Goal: Task Accomplishment & Management: Use online tool/utility

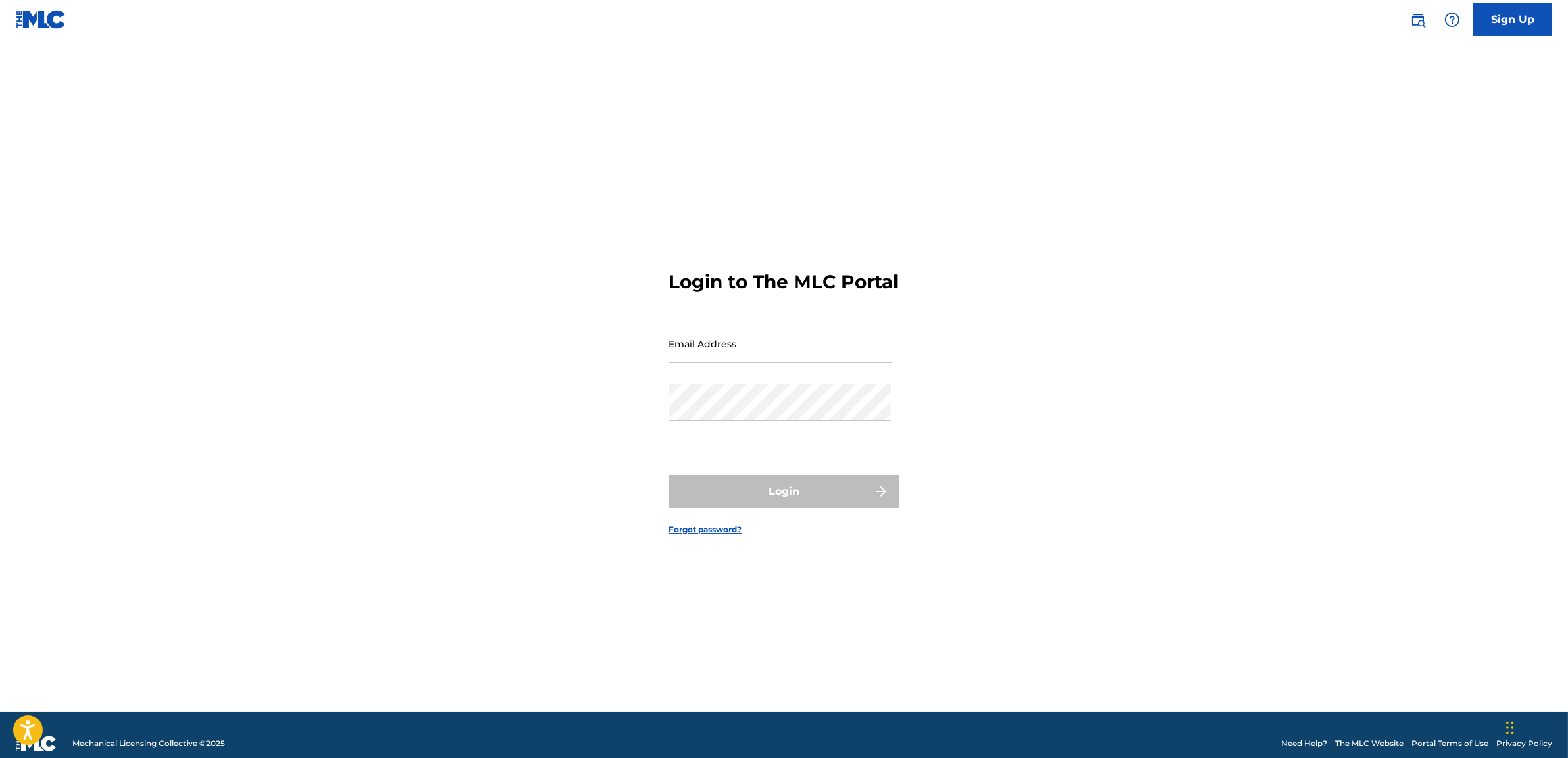
scroll to position [17, 0]
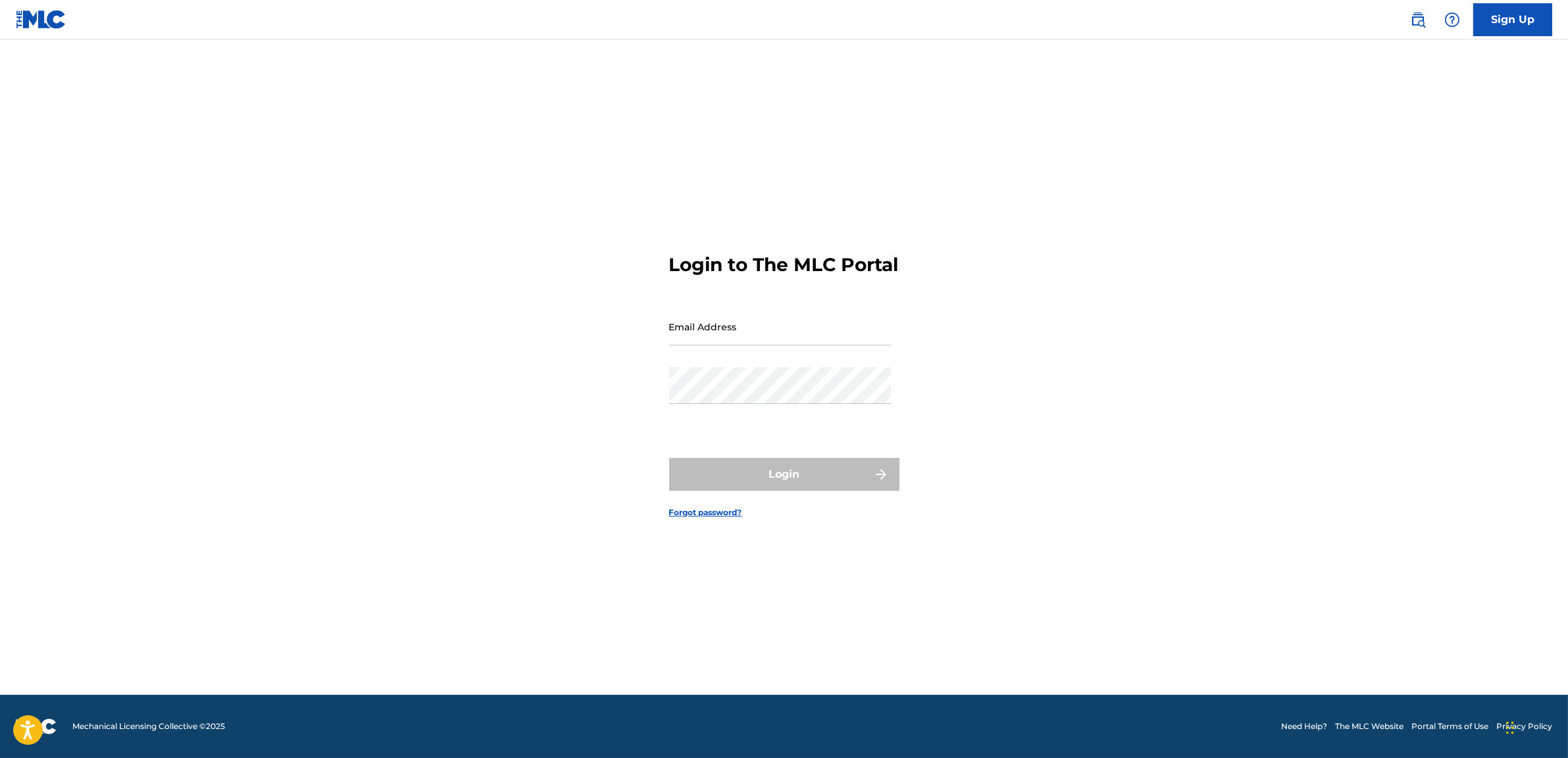
type input "[EMAIL_ADDRESS][DOMAIN_NAME]"
drag, startPoint x: 807, startPoint y: 467, endPoint x: 801, endPoint y: 479, distance: 13.4
click at [807, 467] on form "Login to The MLC Portal Email Address [EMAIL_ADDRESS][DOMAIN_NAME] Password Log…" at bounding box center [784, 374] width 230 height 639
click at [801, 485] on button "Login" at bounding box center [784, 475] width 230 height 33
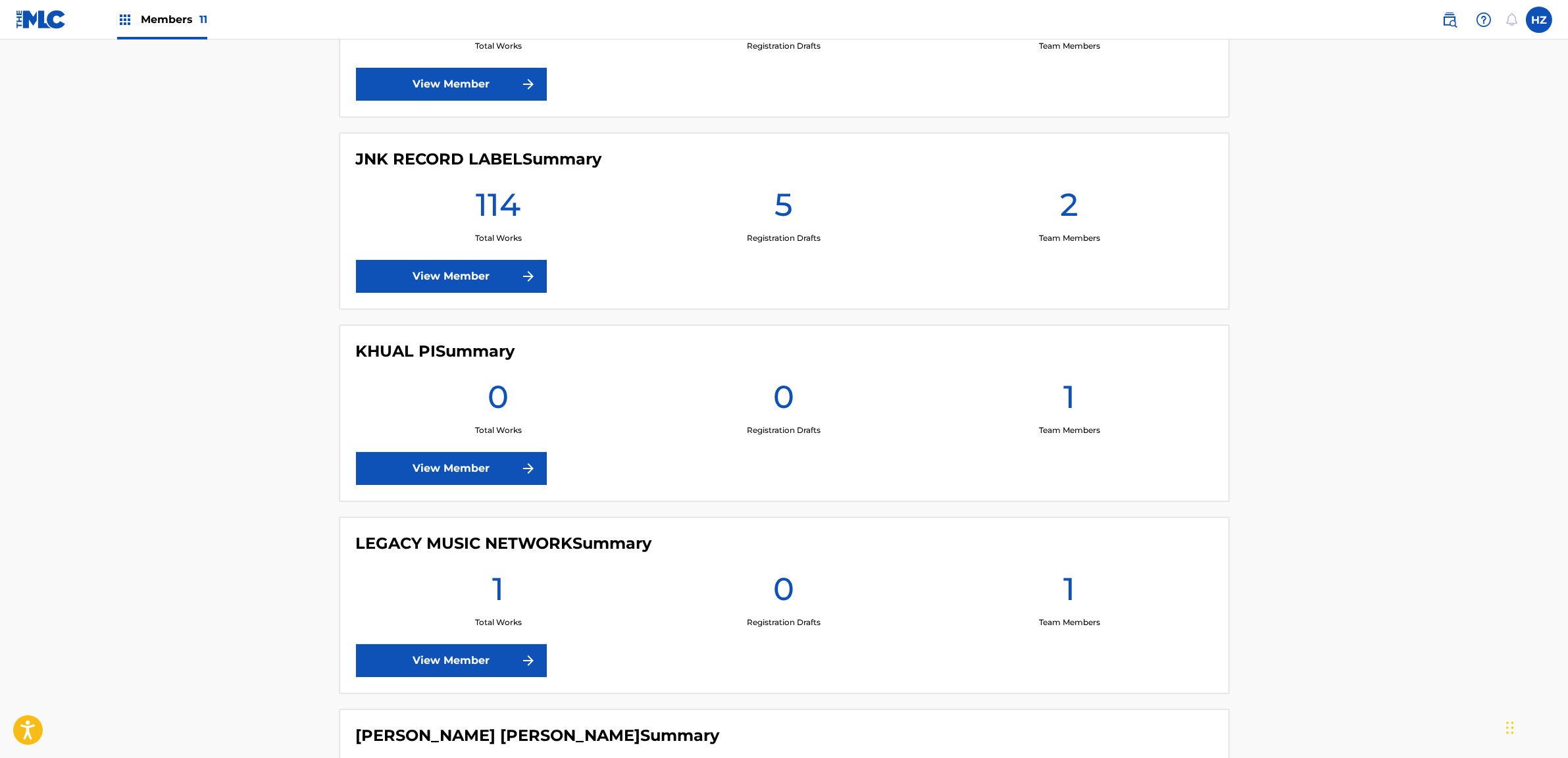
scroll to position [479, 0]
click at [423, 202] on div "114 Total Works" at bounding box center [499, 214] width 285 height 59
click at [463, 204] on div "114 Total Works" at bounding box center [499, 214] width 285 height 59
click at [484, 661] on link "View Member" at bounding box center [451, 661] width 191 height 33
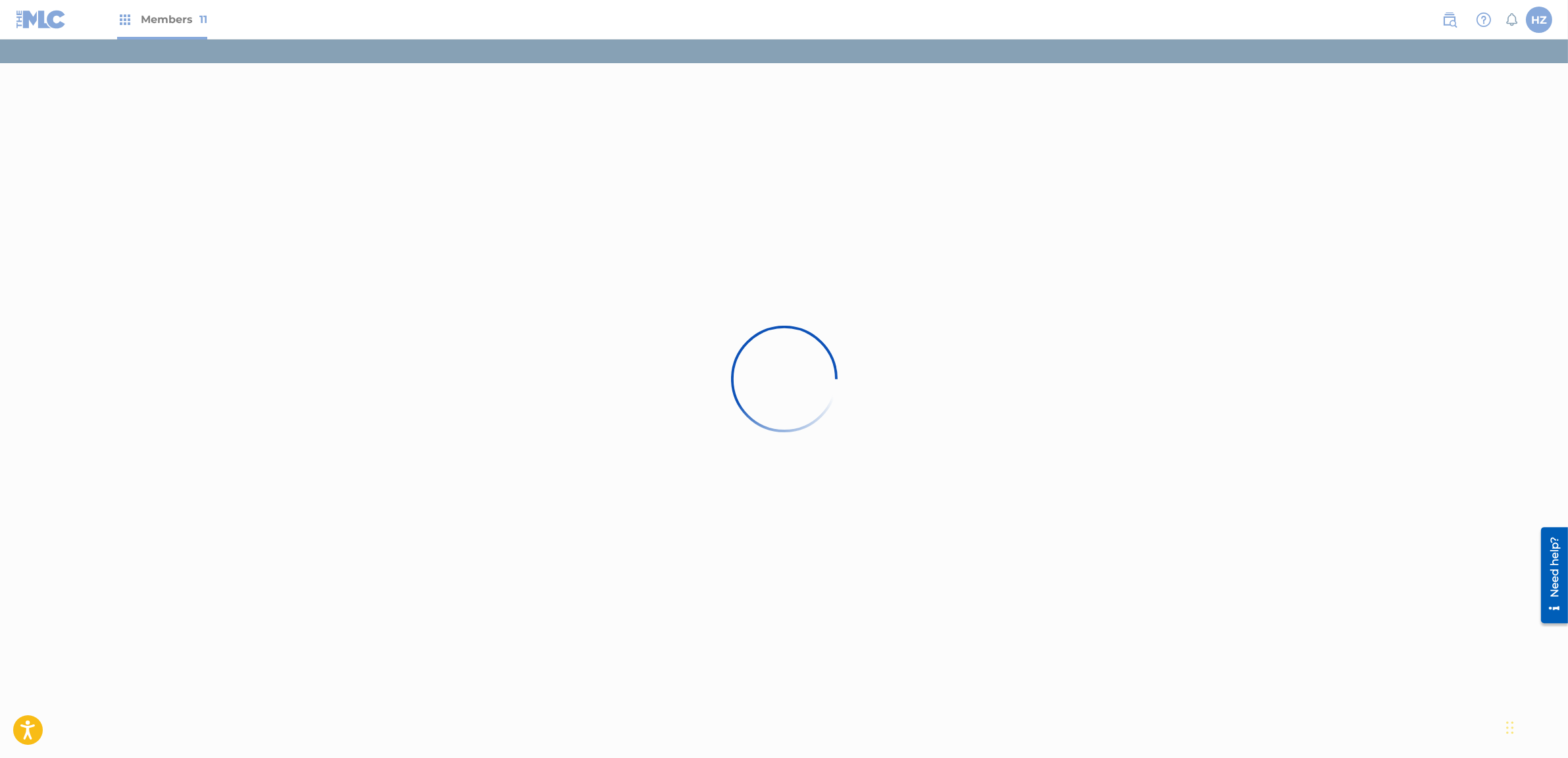
click at [368, 245] on div at bounding box center [784, 379] width 1568 height 758
click at [153, 20] on div at bounding box center [784, 379] width 1568 height 758
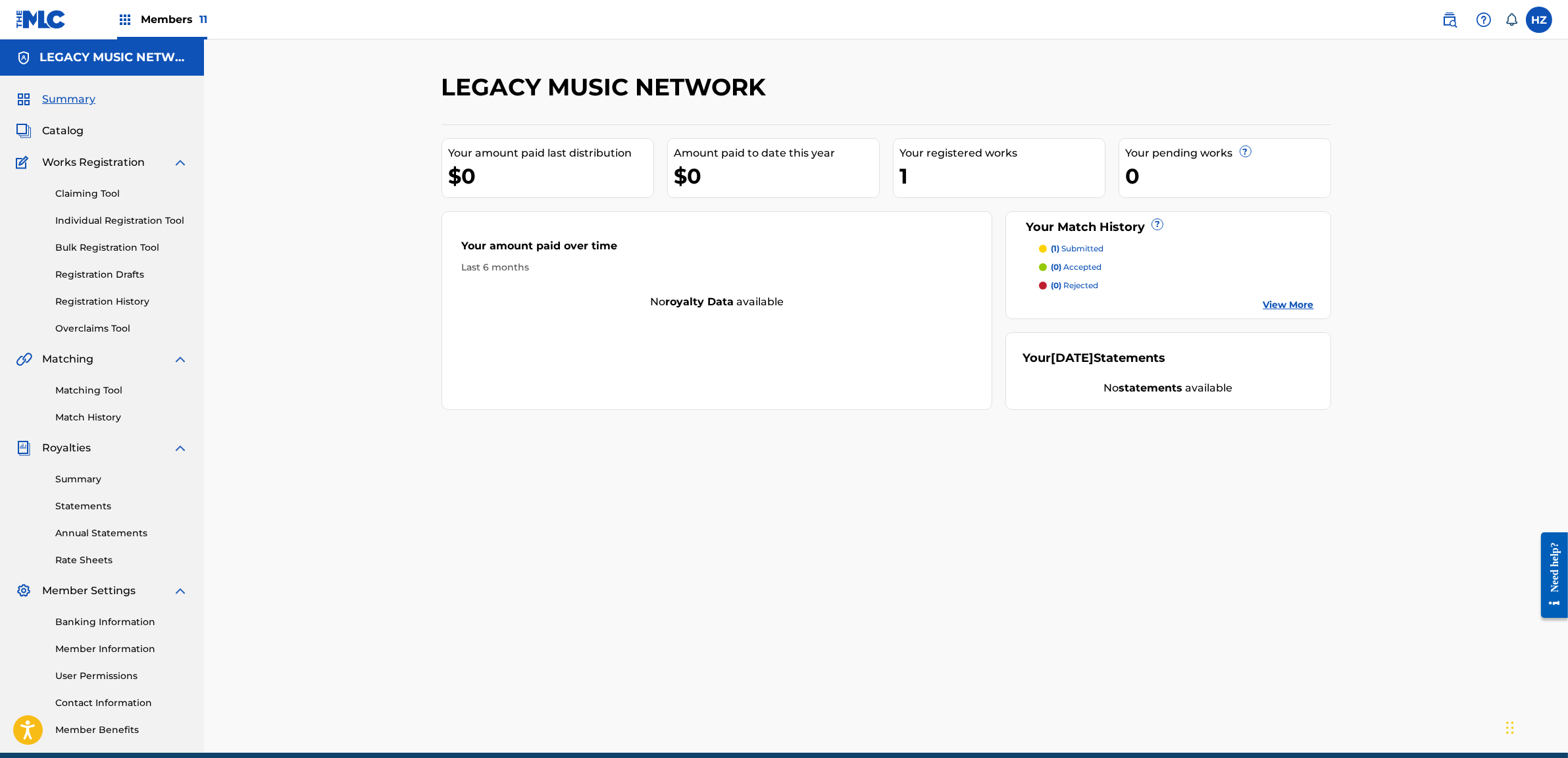
click at [69, 139] on div "Summary Catalog Works Registration Claiming Tool Individual Registration Tool B…" at bounding box center [102, 414] width 204 height 677
click at [71, 131] on span "Catalog" at bounding box center [63, 131] width 42 height 16
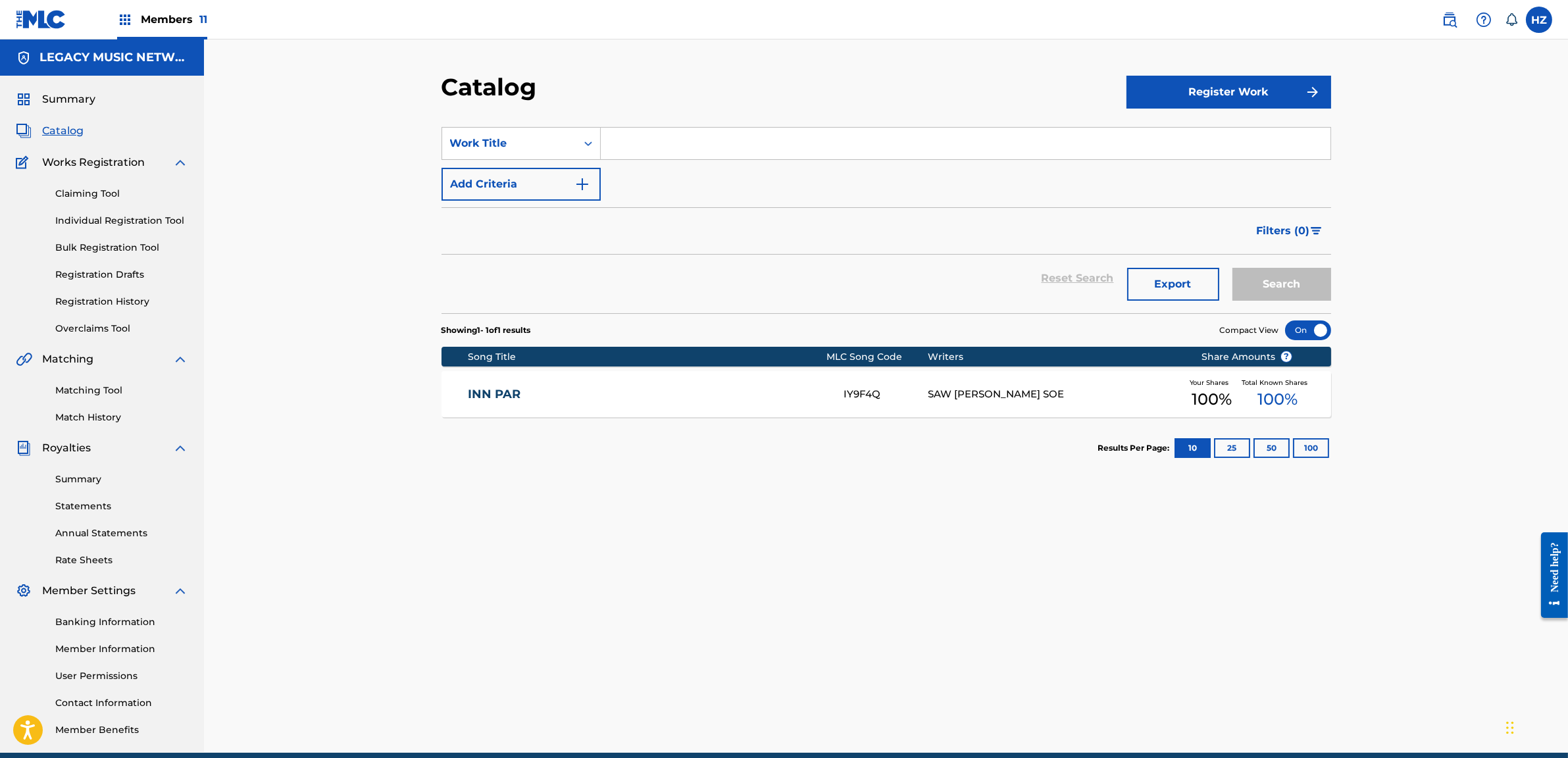
click at [484, 389] on link "INN PAR" at bounding box center [647, 395] width 358 height 15
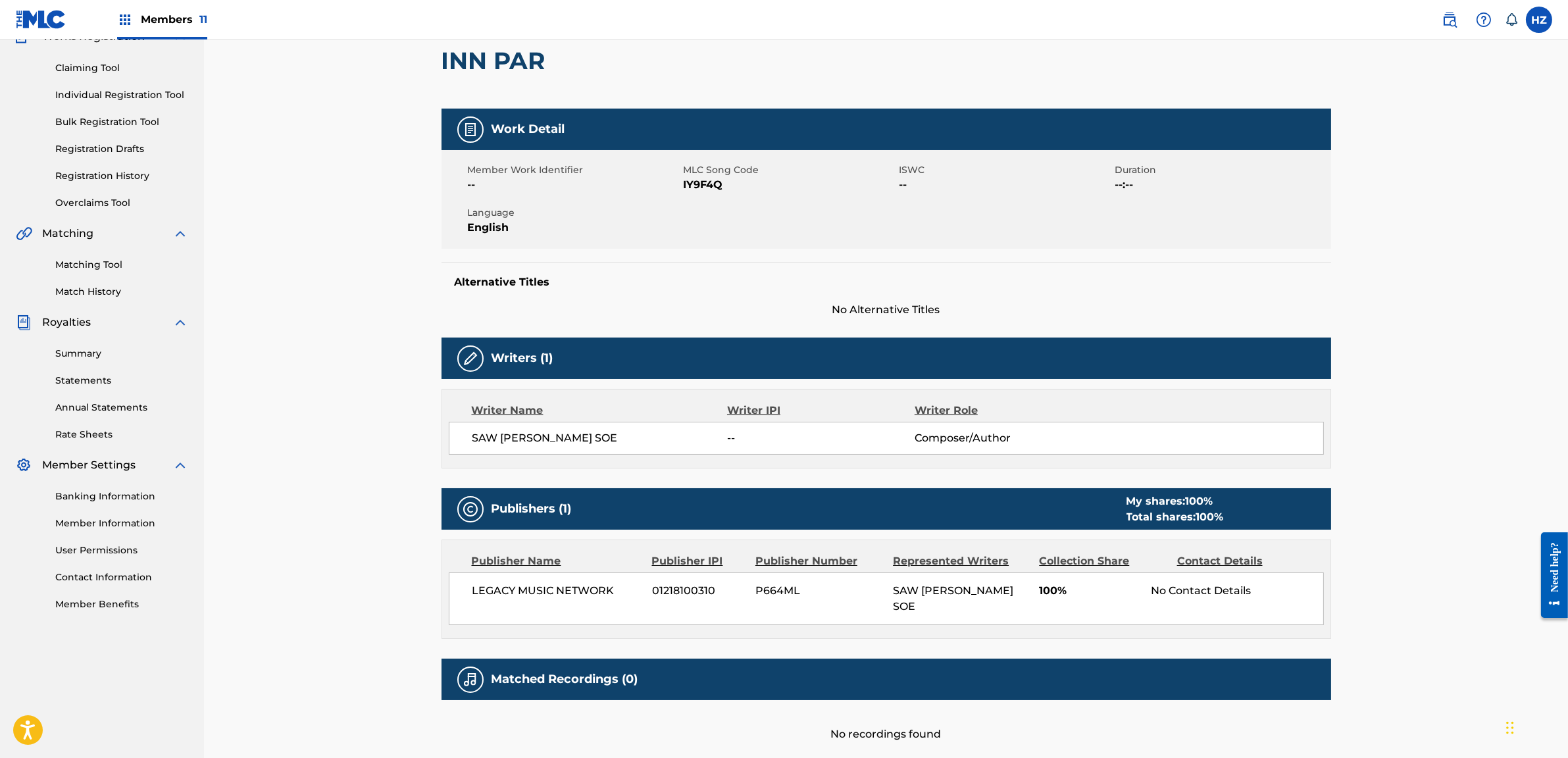
click at [100, 258] on link "Matching Tool" at bounding box center [121, 265] width 133 height 14
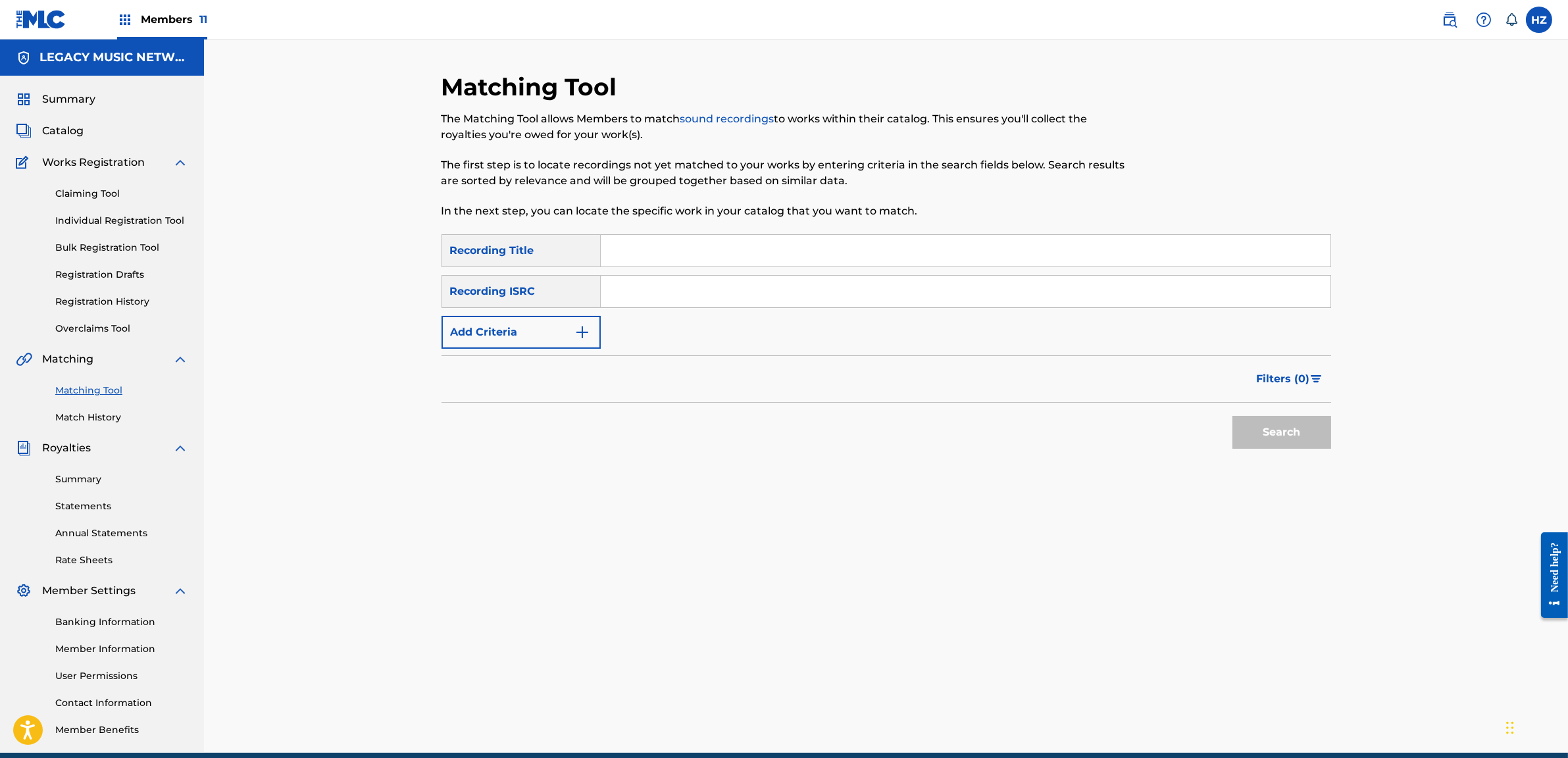
click at [636, 256] on input "Search Form" at bounding box center [965, 251] width 730 height 32
type input "INN PAR"
click at [1232, 416] on button "Search" at bounding box center [1281, 433] width 99 height 33
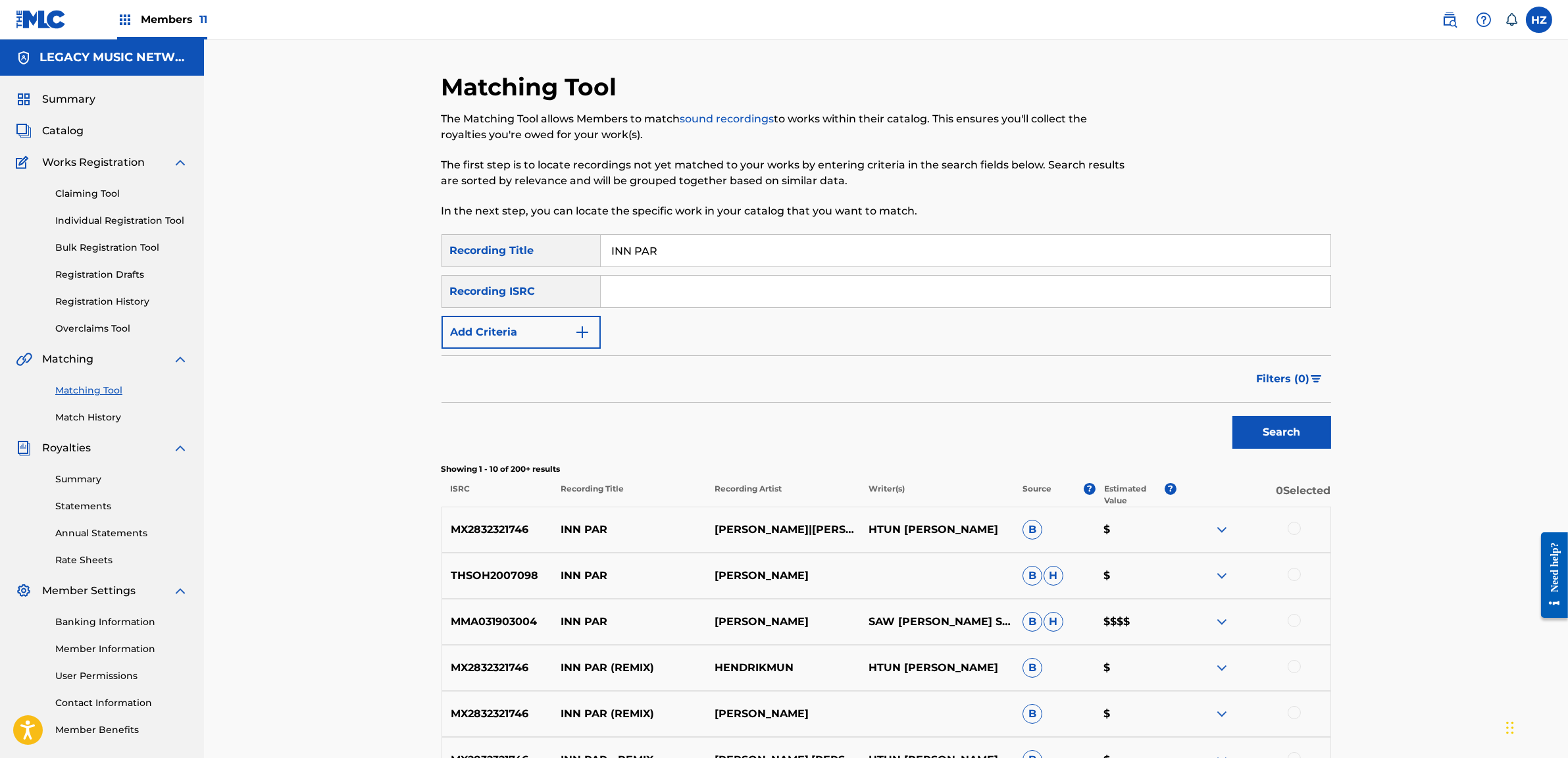
click at [1302, 529] on div at bounding box center [1253, 529] width 154 height 16
click at [1296, 529] on div at bounding box center [1293, 528] width 13 height 13
drag, startPoint x: 1288, startPoint y: 574, endPoint x: 1292, endPoint y: 580, distance: 7.2
click at [1290, 575] on div at bounding box center [1293, 574] width 13 height 13
click at [1302, 621] on div at bounding box center [1253, 621] width 154 height 16
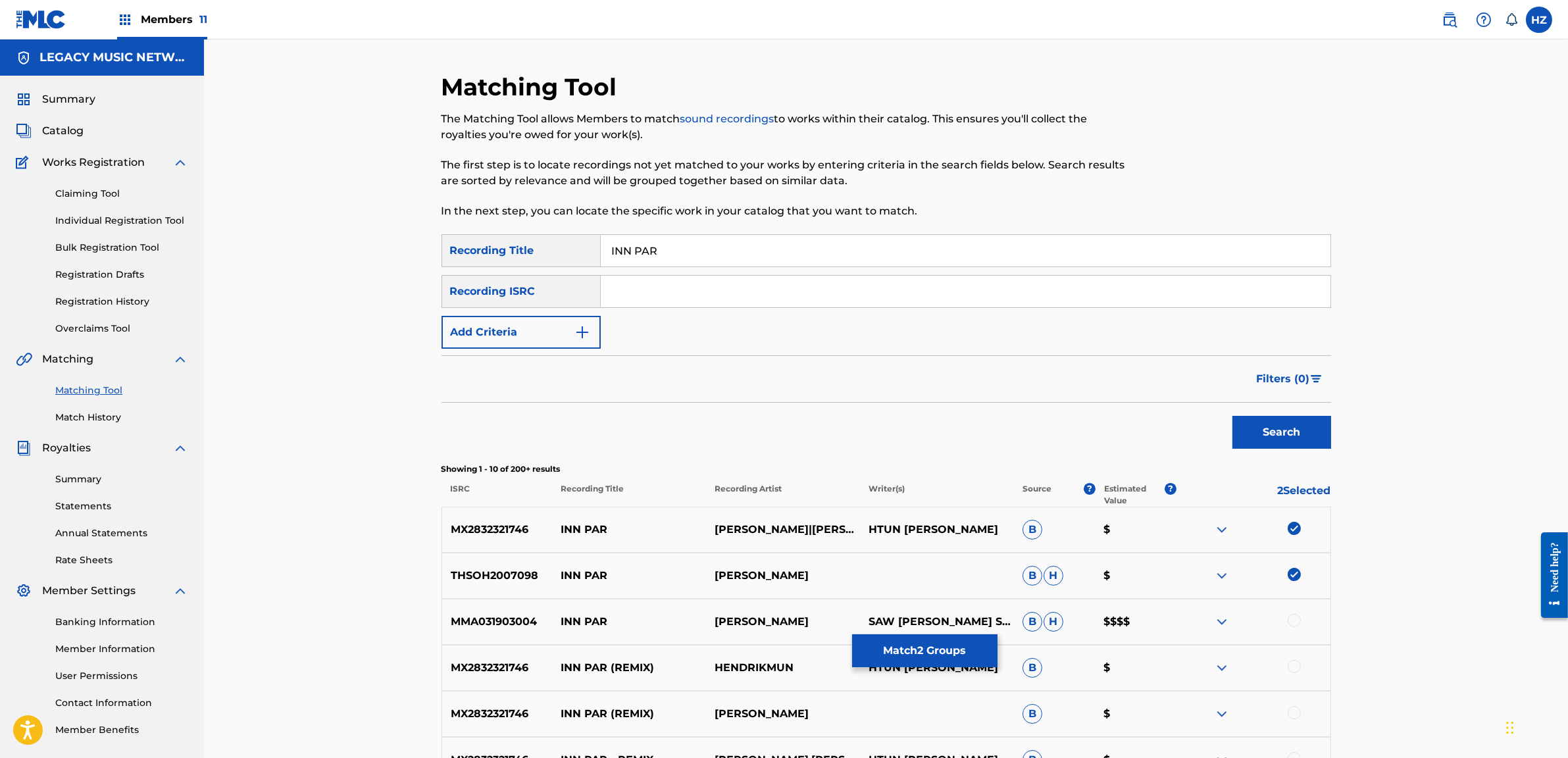
click at [1295, 623] on div at bounding box center [1293, 620] width 13 height 13
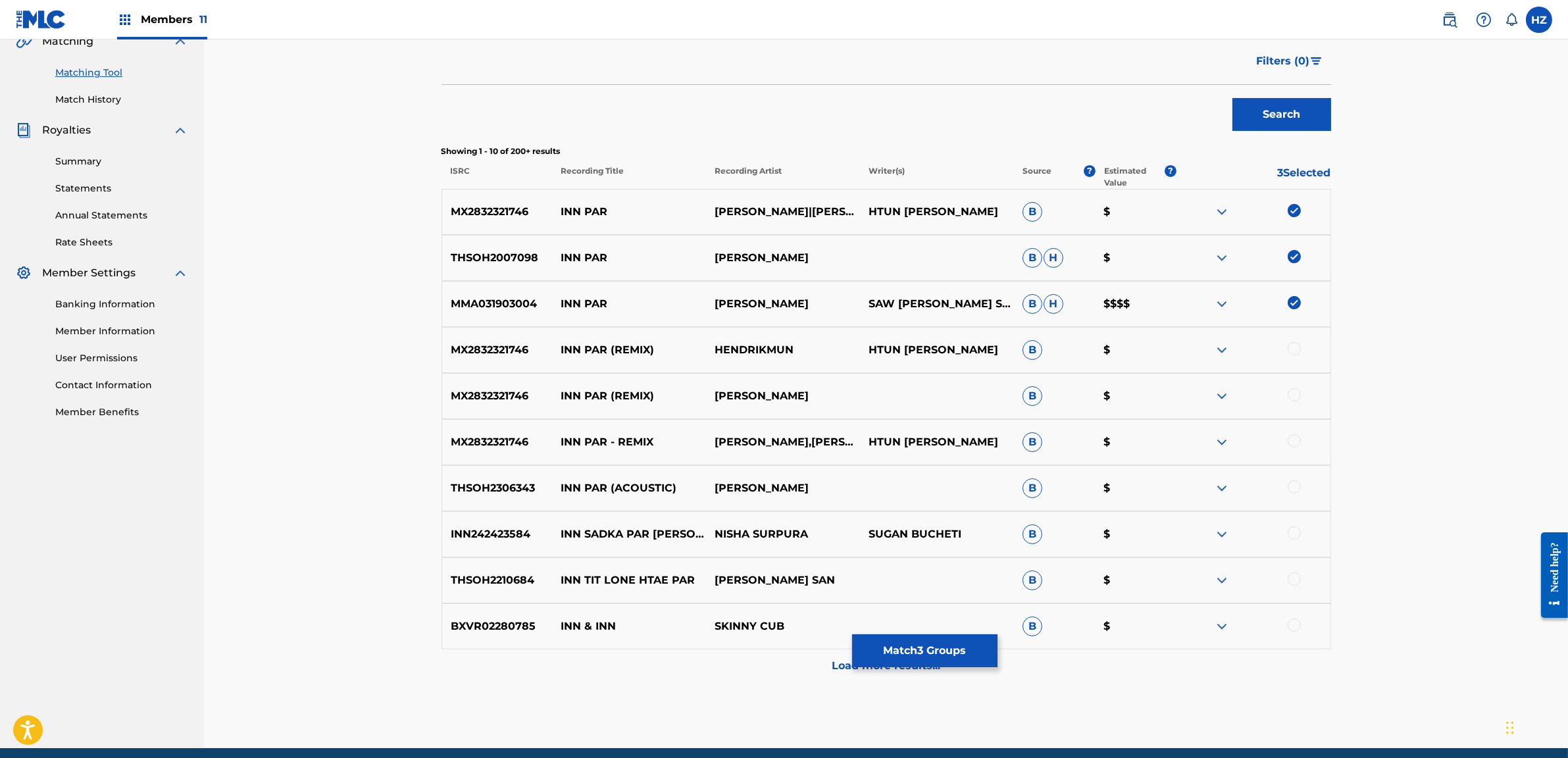
scroll to position [328, 0]
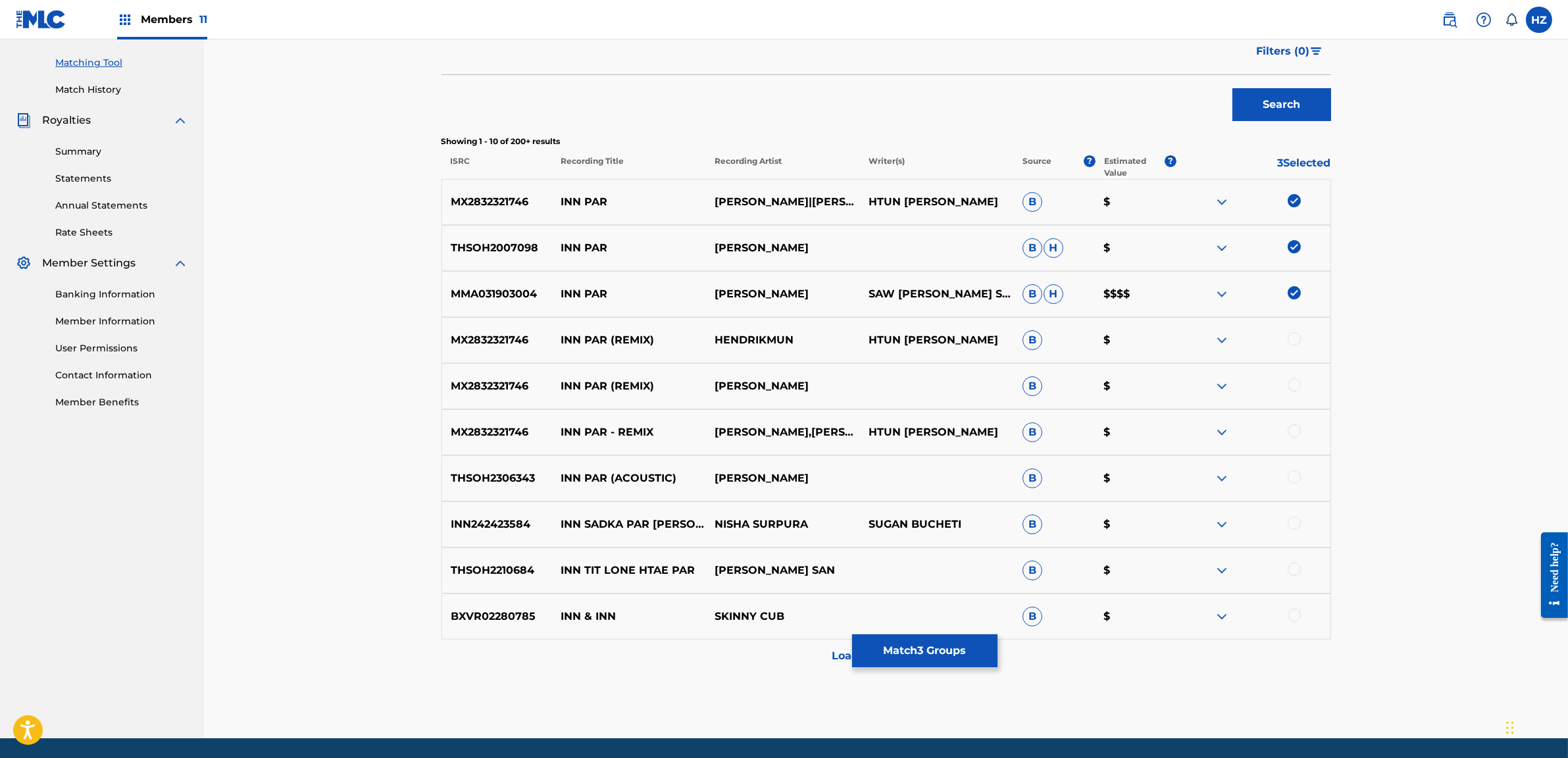
click at [1293, 471] on div at bounding box center [1293, 476] width 13 height 13
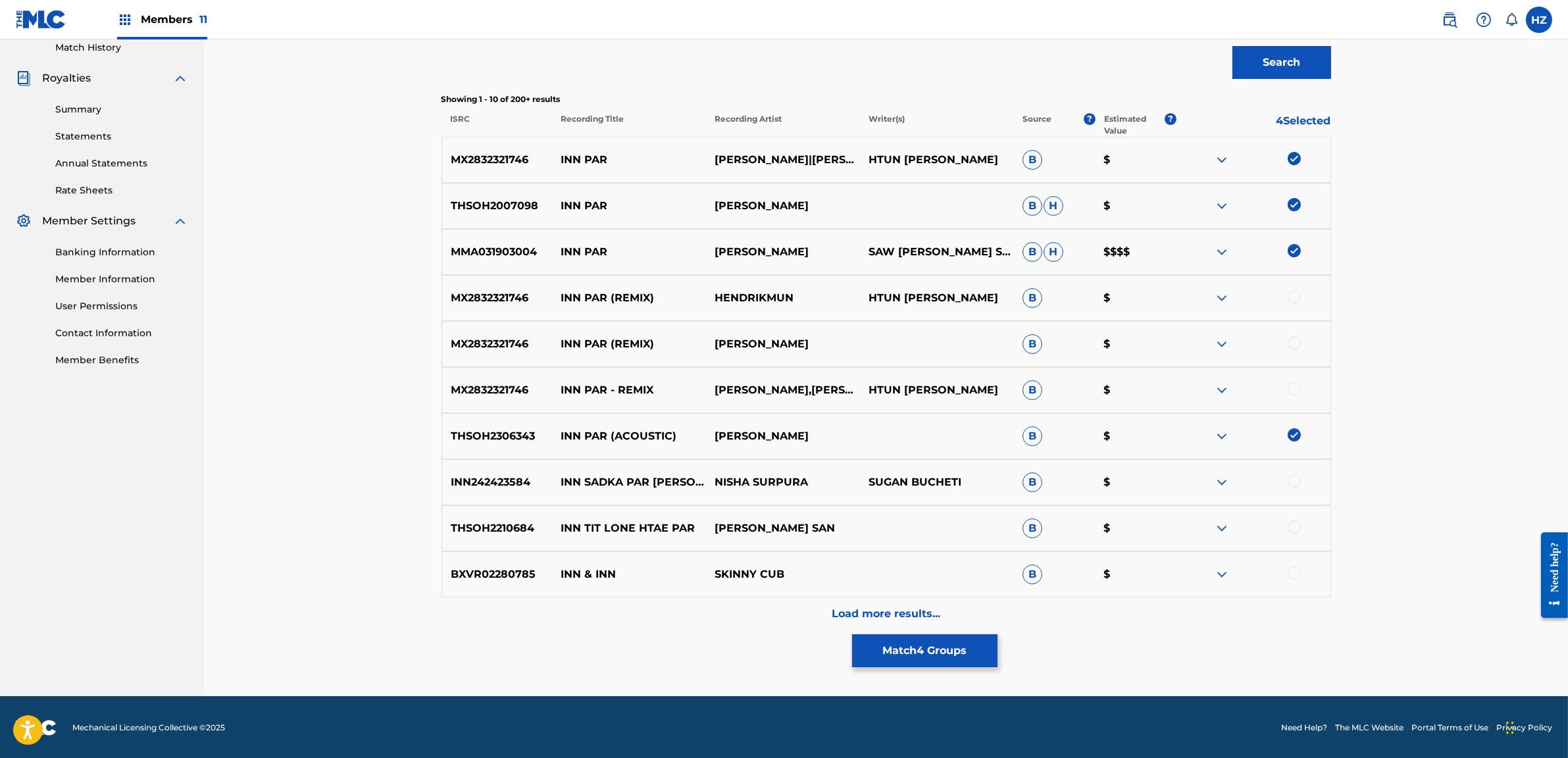
scroll to position [369, 0]
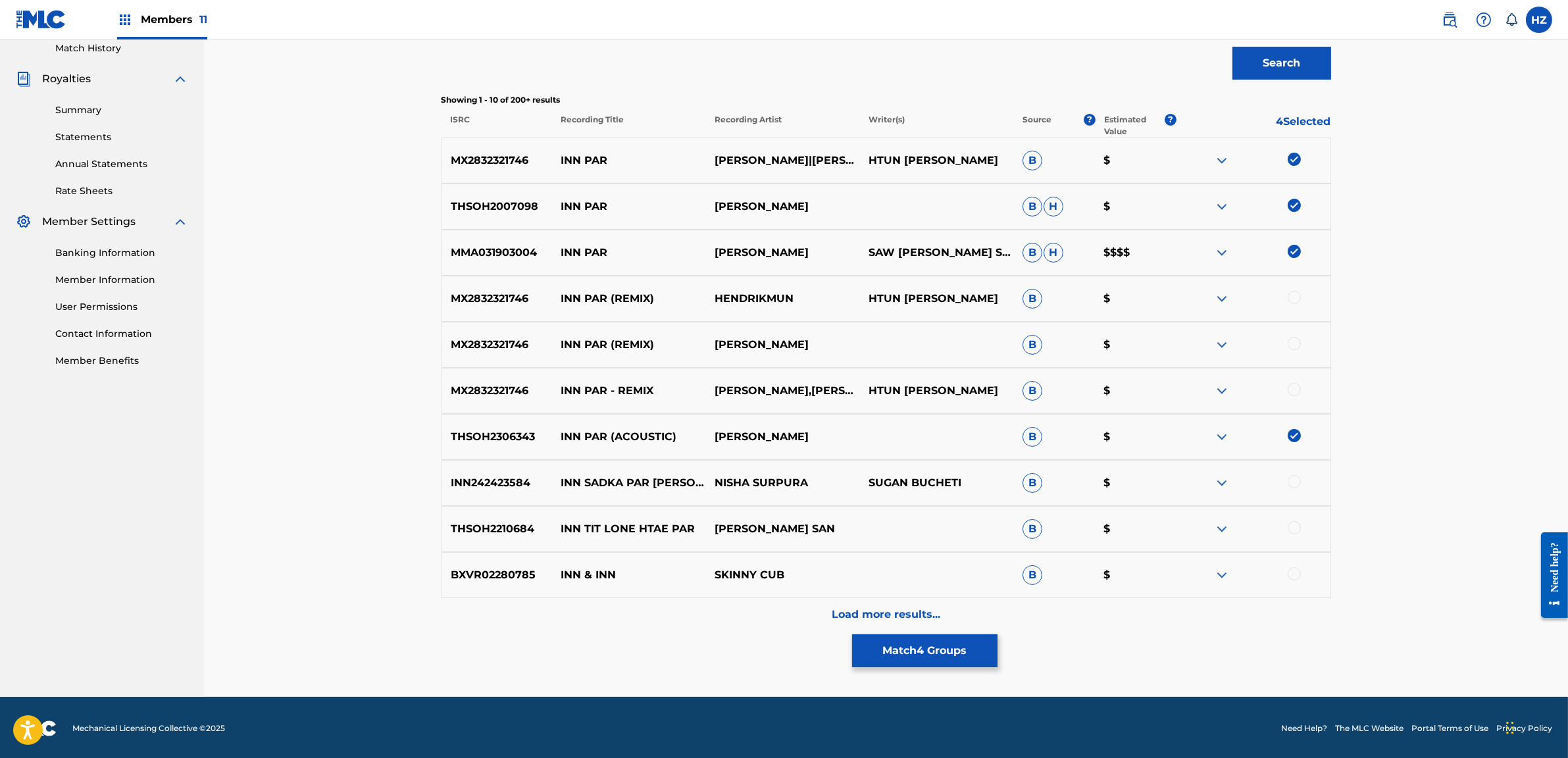
click at [926, 651] on button "Match 4 Groups" at bounding box center [924, 652] width 146 height 33
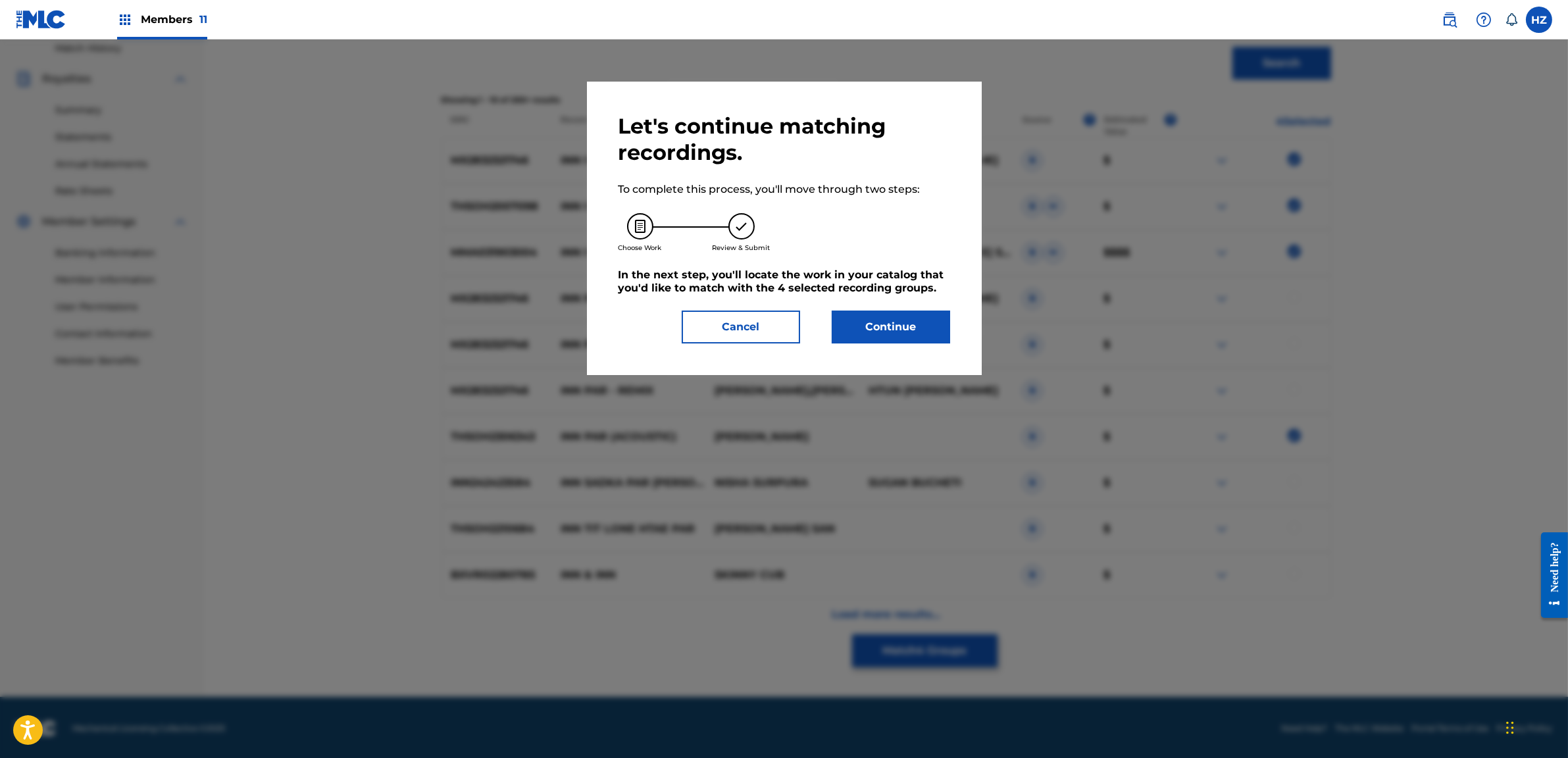
click at [871, 322] on button "Continue" at bounding box center [890, 328] width 118 height 33
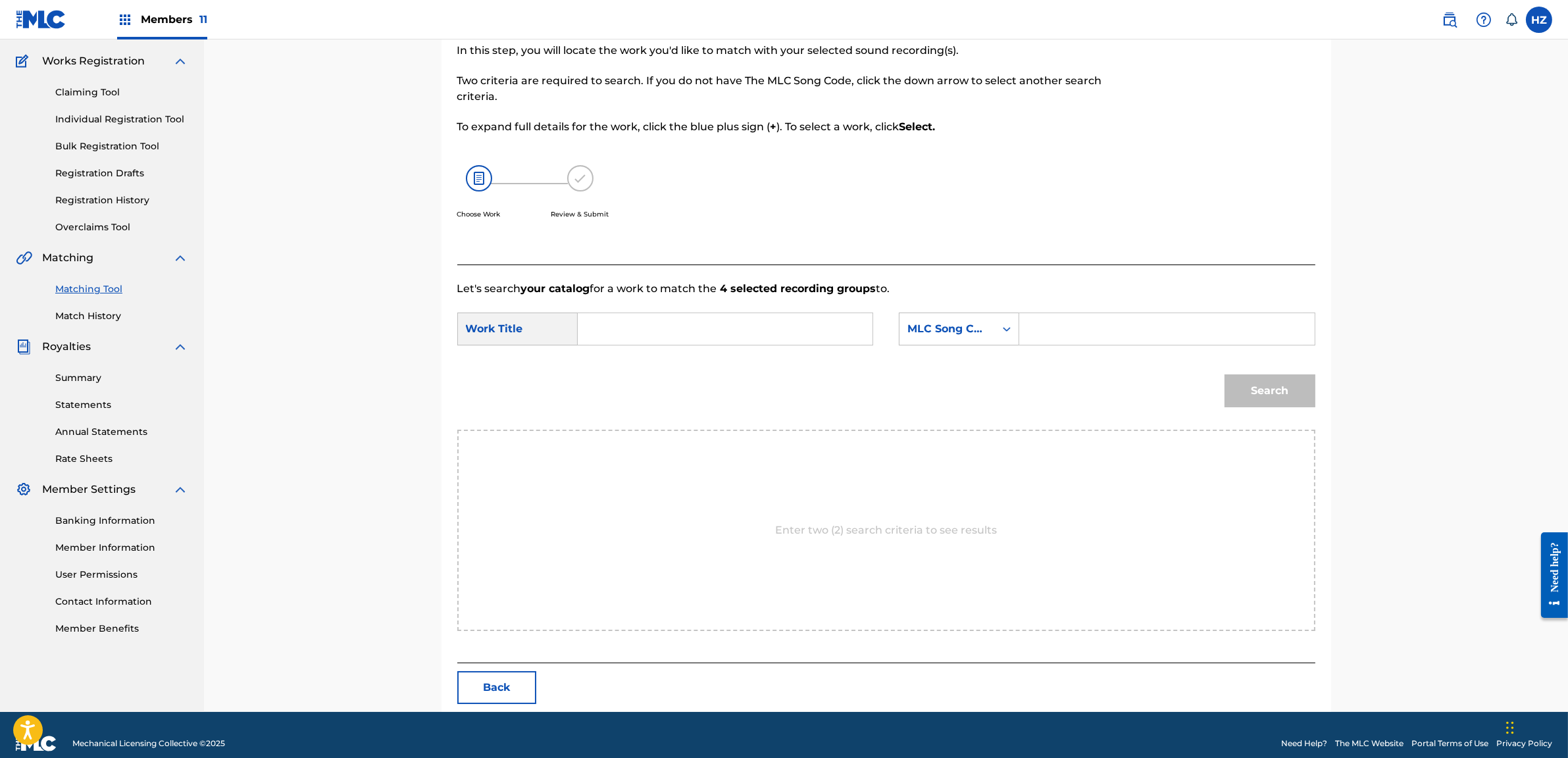
scroll to position [117, 0]
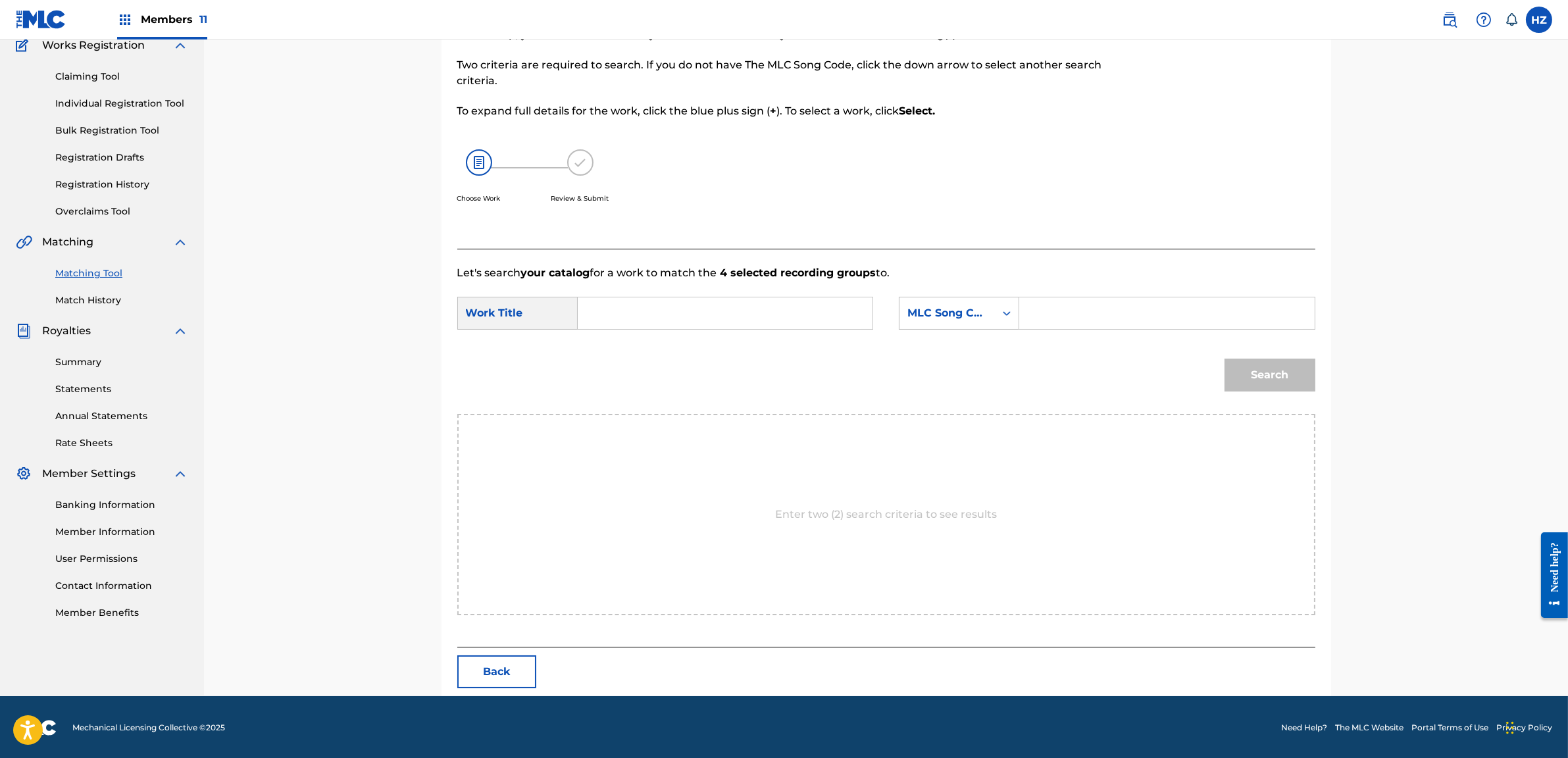
click at [681, 297] on input "Search Form" at bounding box center [724, 313] width 272 height 32
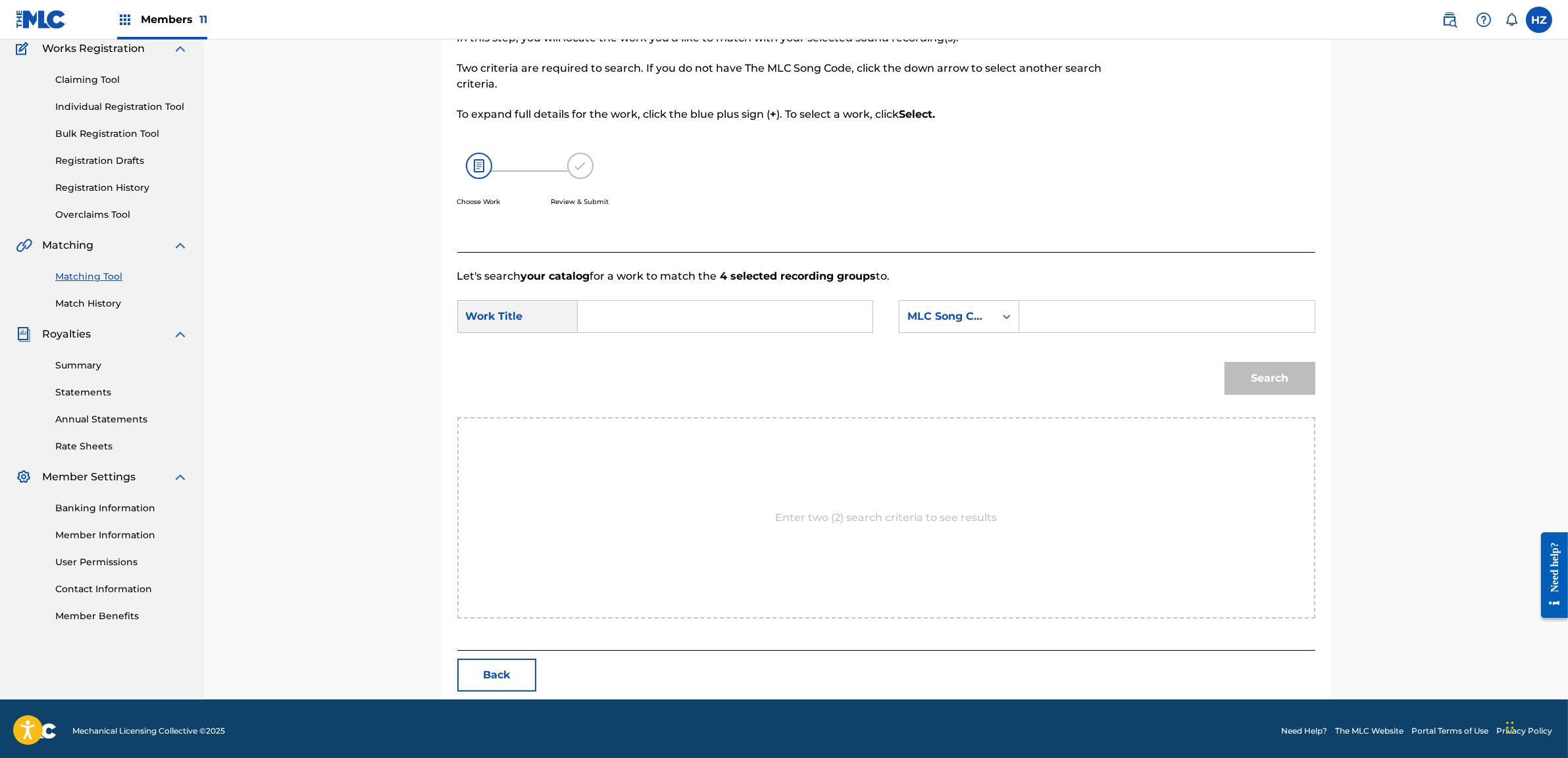
paste input "IY9F4Q"
type input "IY9F4Q"
click at [653, 316] on input "Search Form" at bounding box center [724, 316] width 272 height 32
type input "inn par"
click at [1225, 362] on button "Search" at bounding box center [1270, 379] width 91 height 33
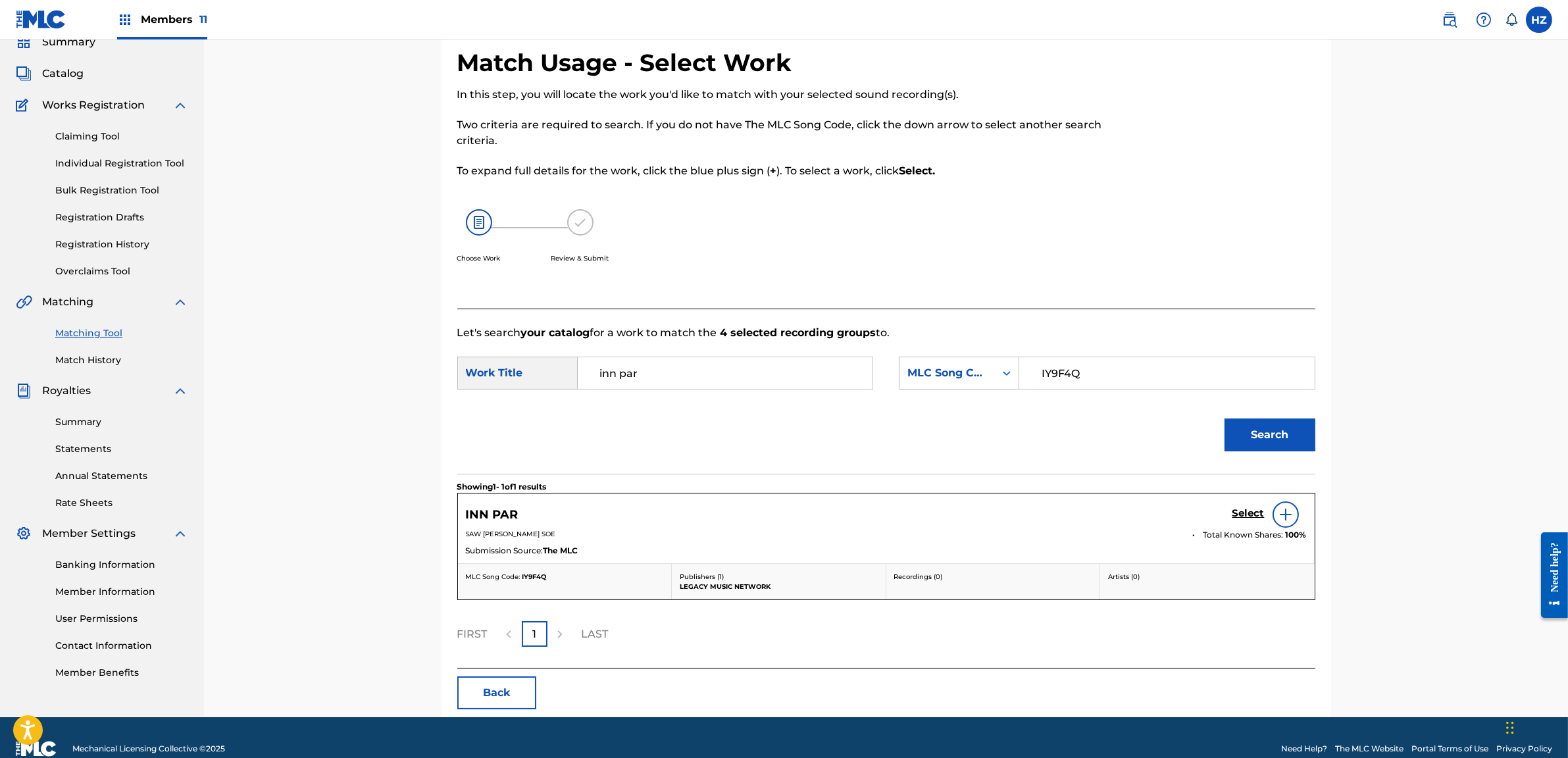
scroll to position [78, 0]
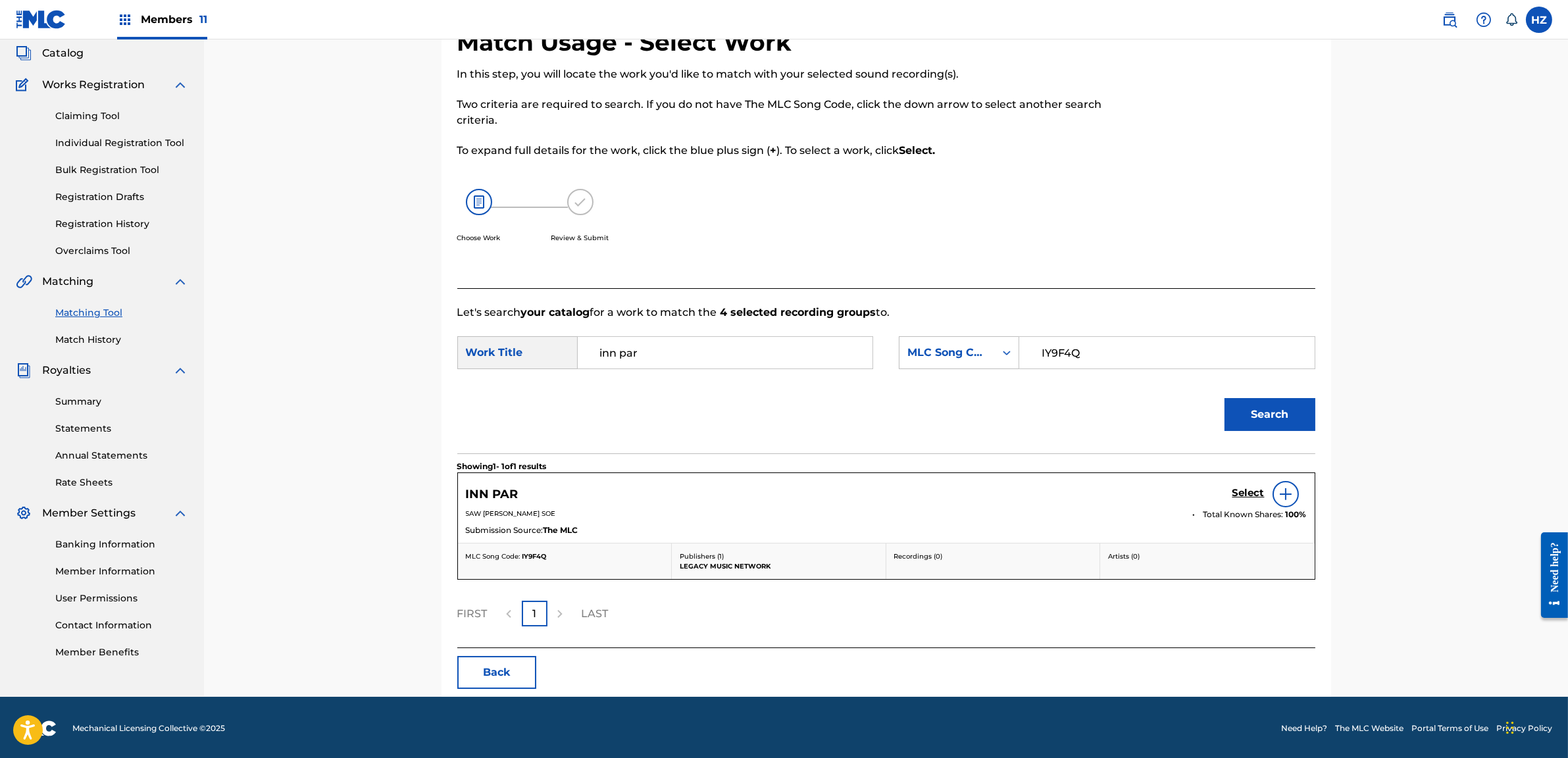
click at [1241, 487] on h5 "Select" at bounding box center [1248, 493] width 32 height 13
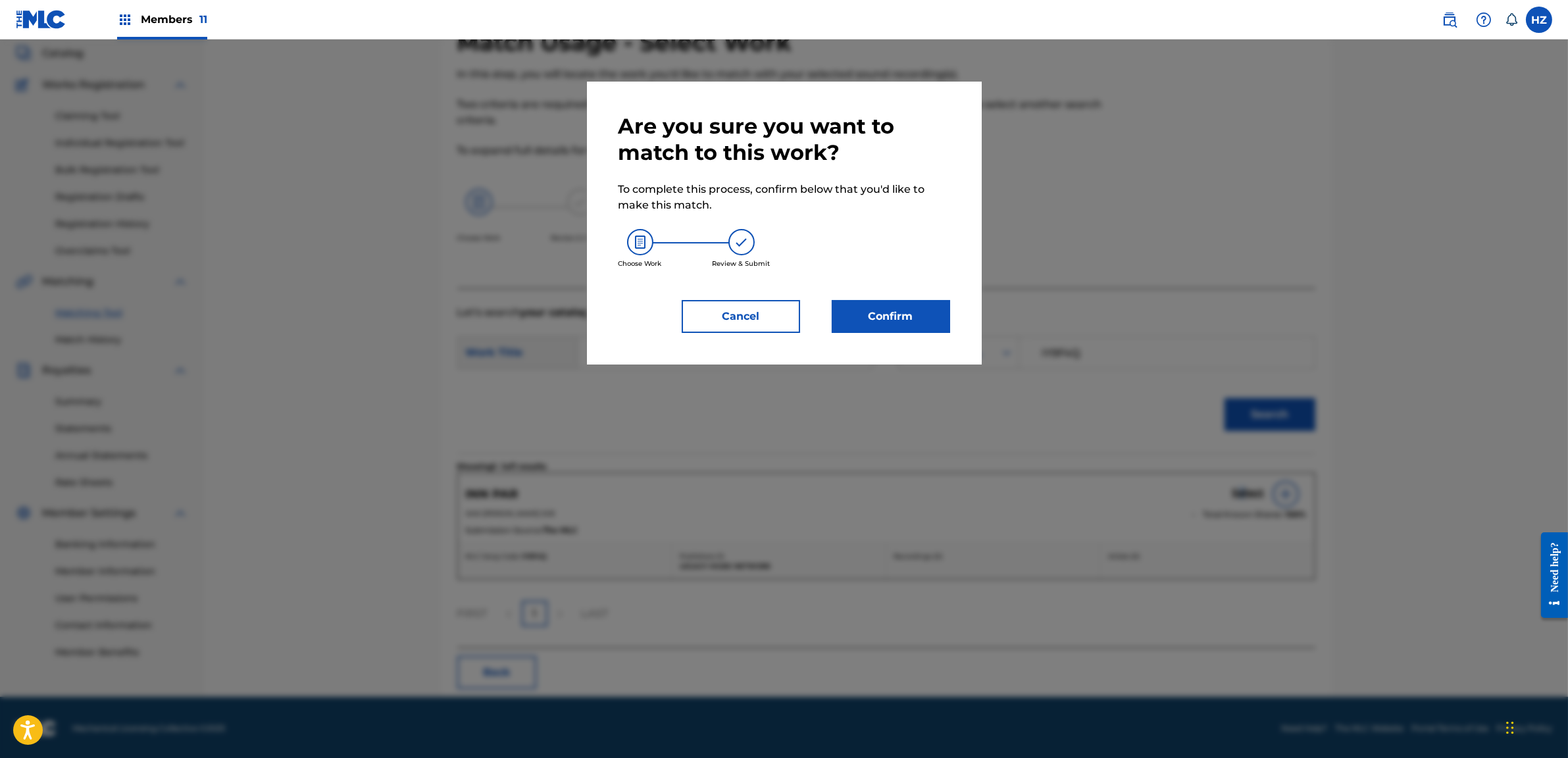
click at [912, 307] on button "Confirm" at bounding box center [890, 317] width 118 height 33
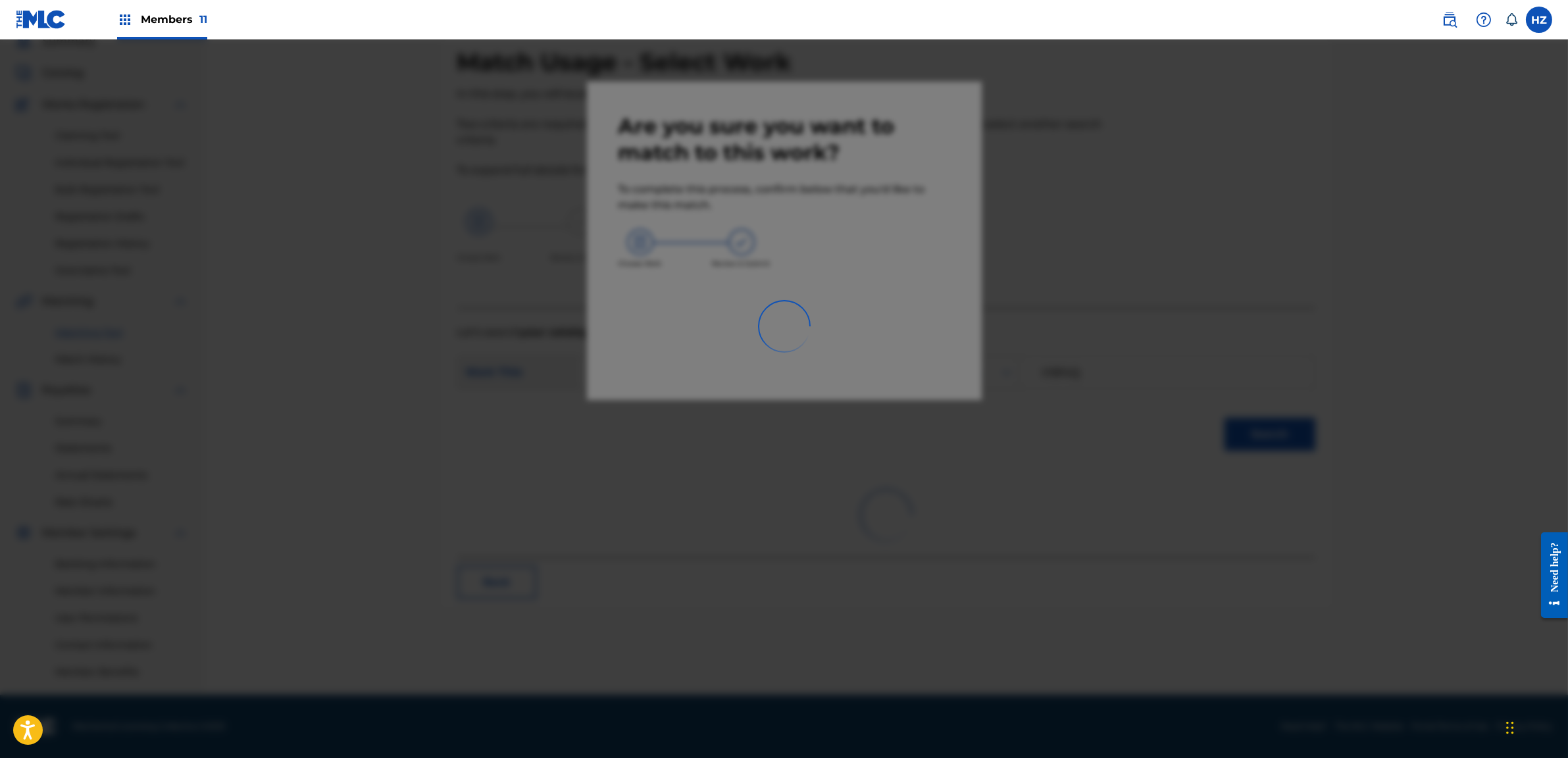
scroll to position [57, 0]
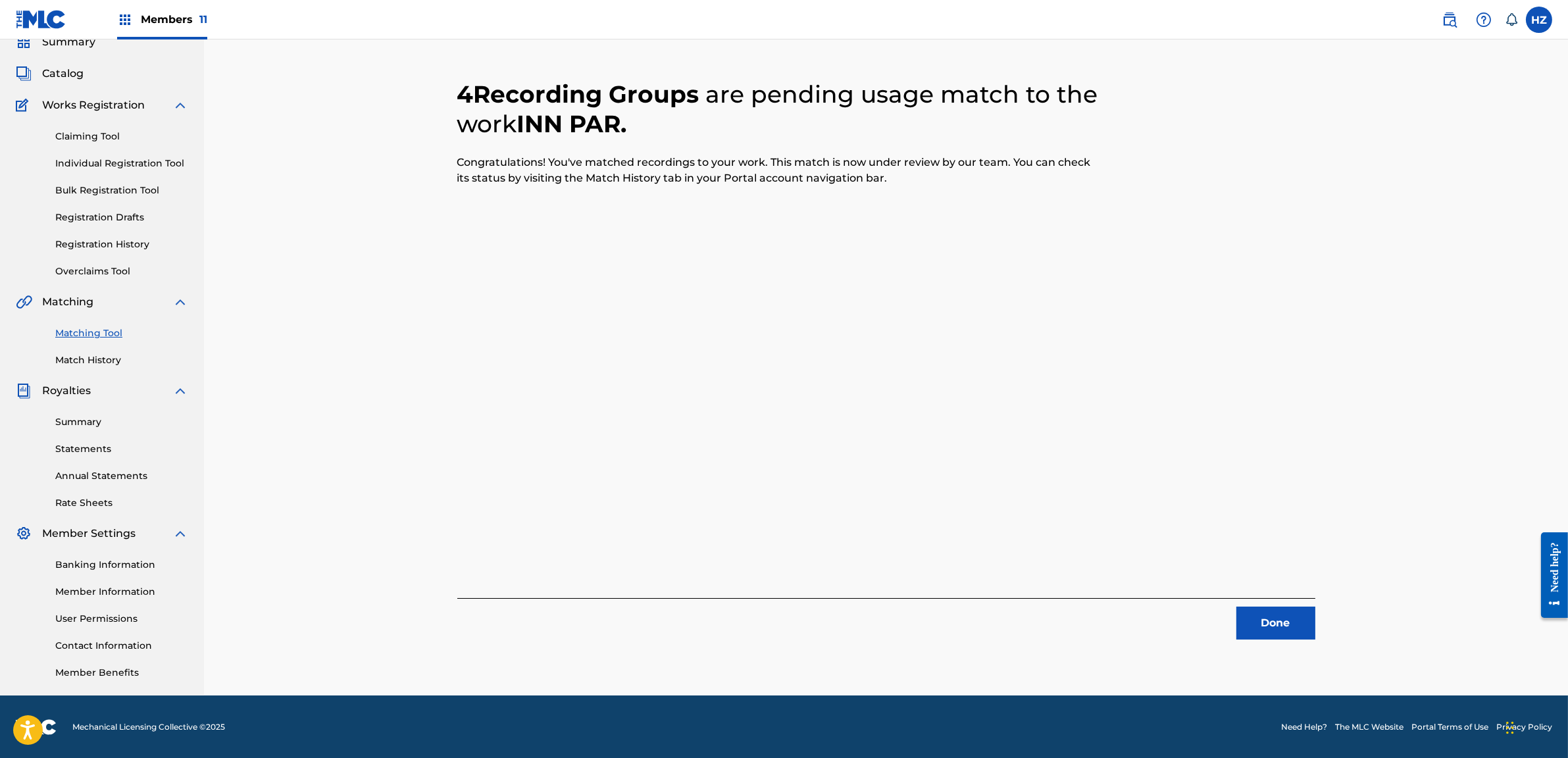
click at [1271, 633] on button "Done" at bounding box center [1275, 624] width 79 height 33
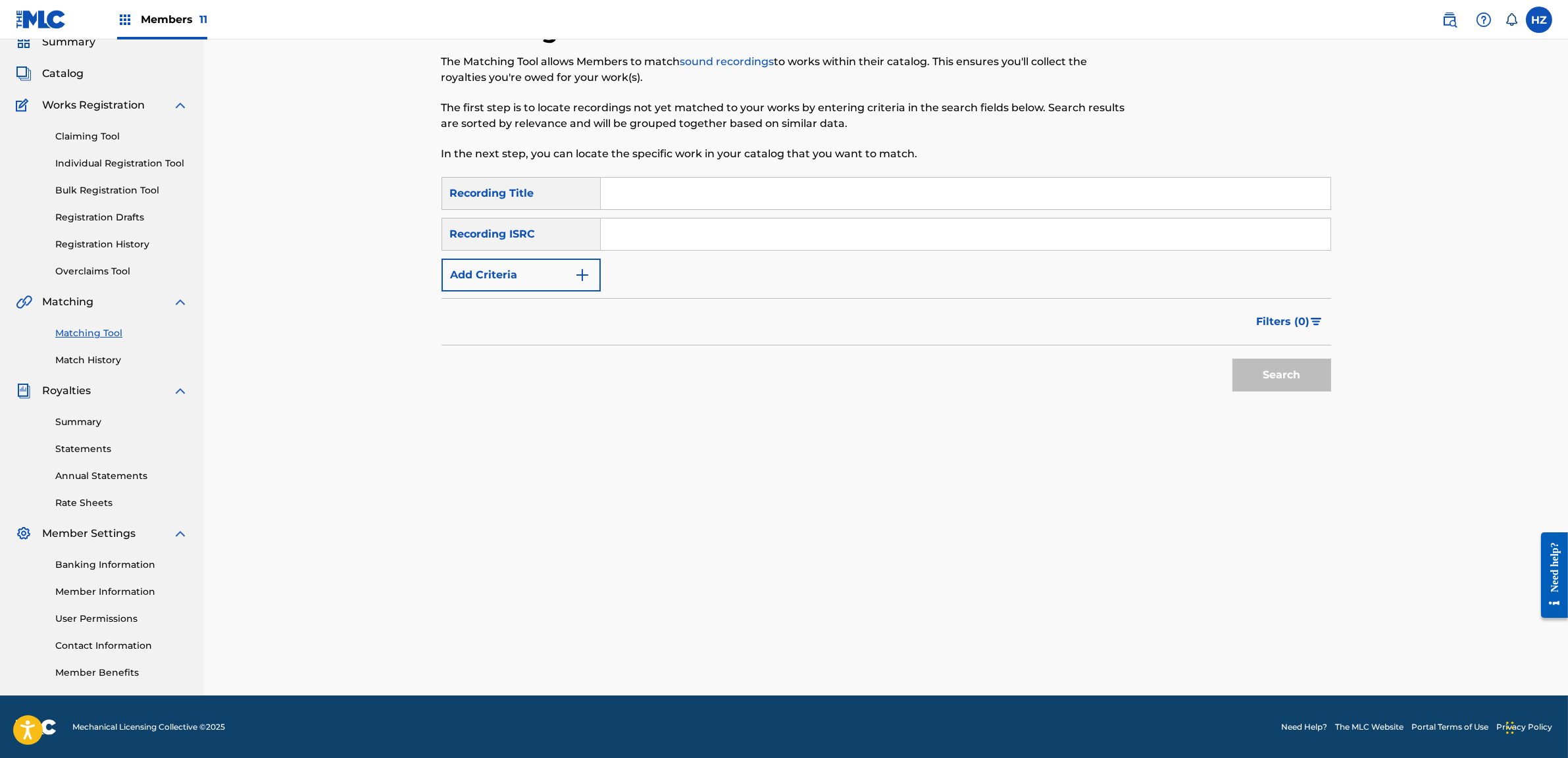
click at [1078, 483] on div "Matching Tool The Matching Tool allows Members to match sound recordings to wor…" at bounding box center [886, 356] width 890 height 681
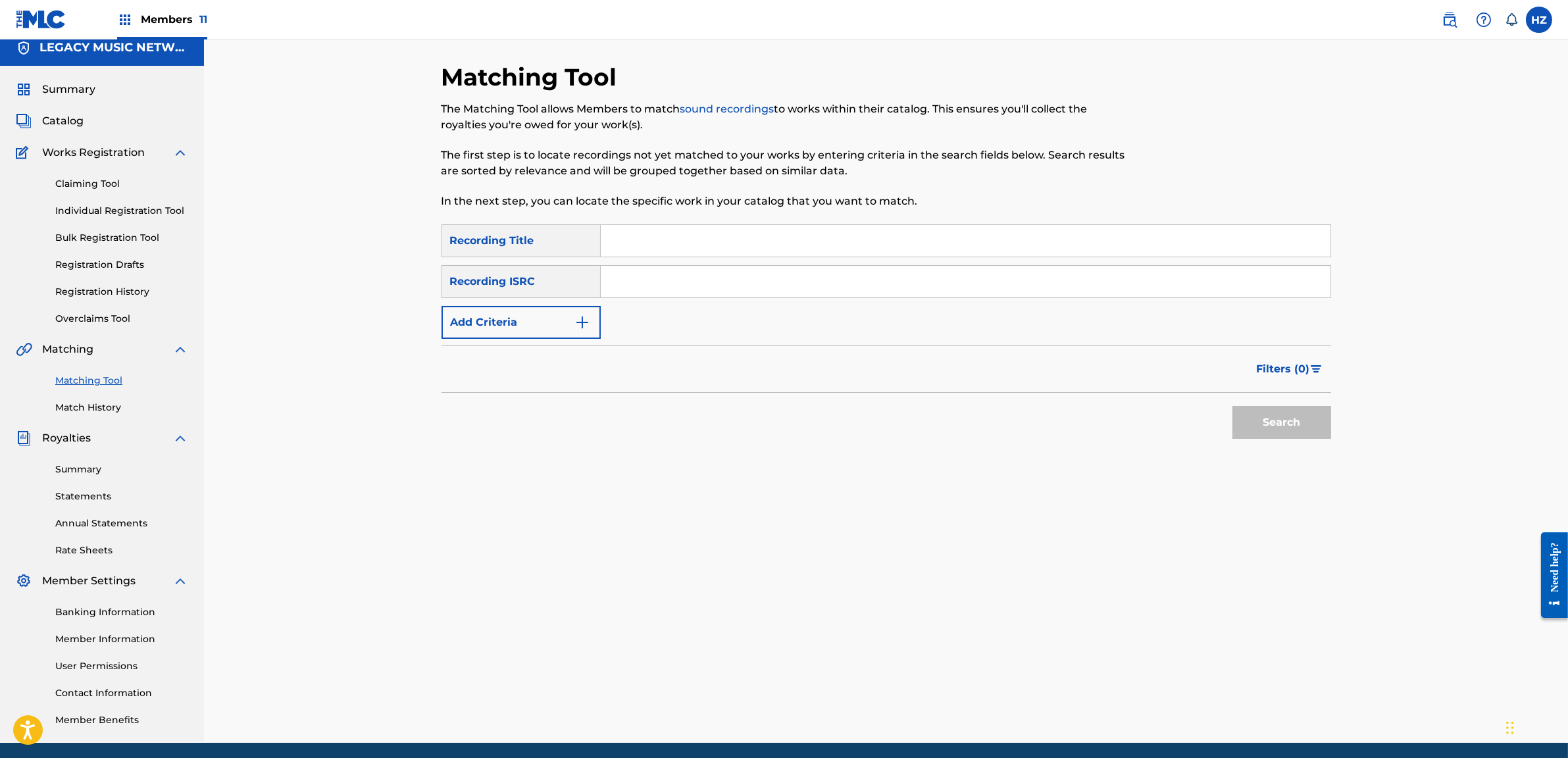
scroll to position [0, 0]
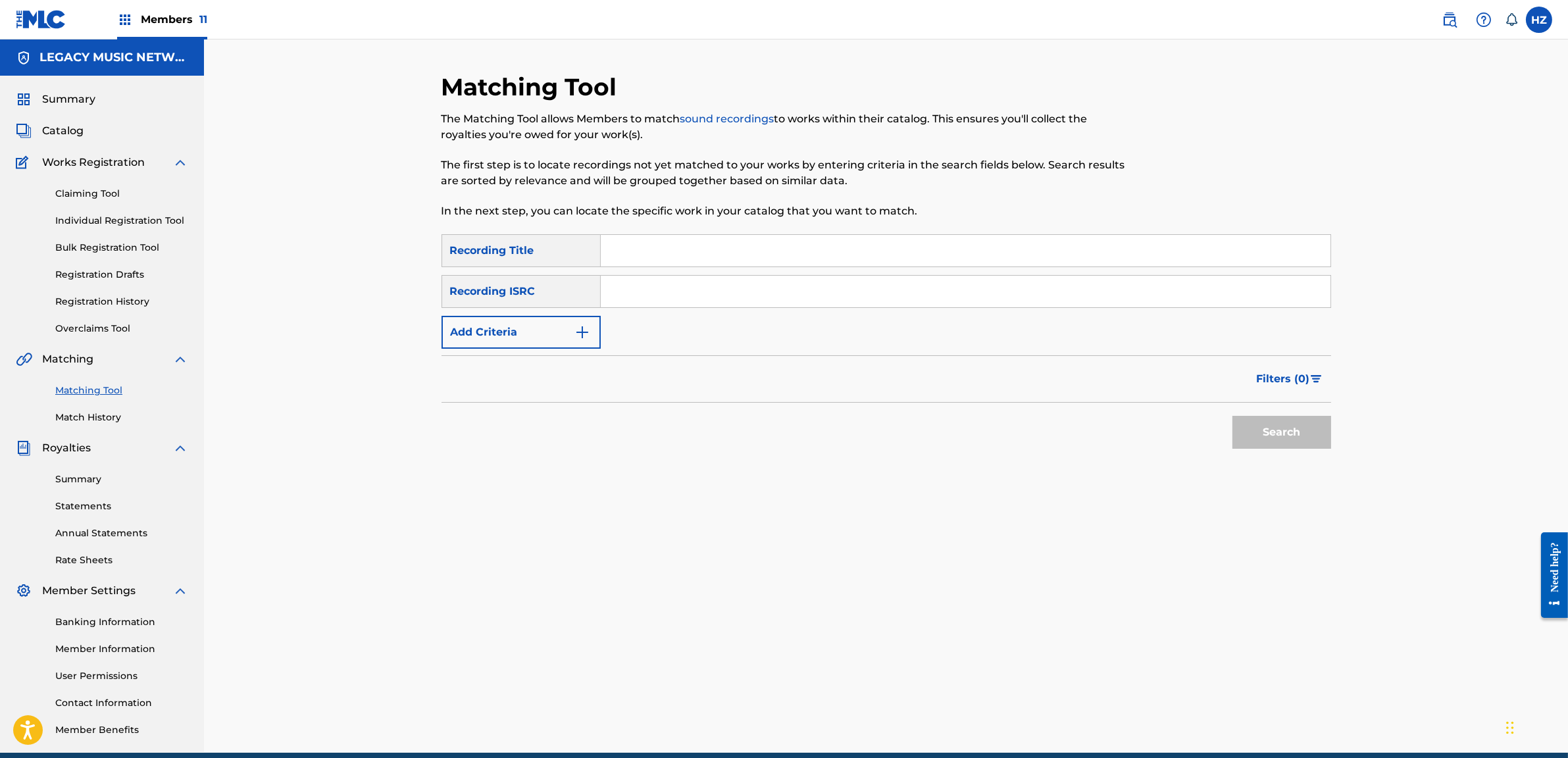
click at [54, 102] on span "Summary" at bounding box center [69, 99] width 54 height 16
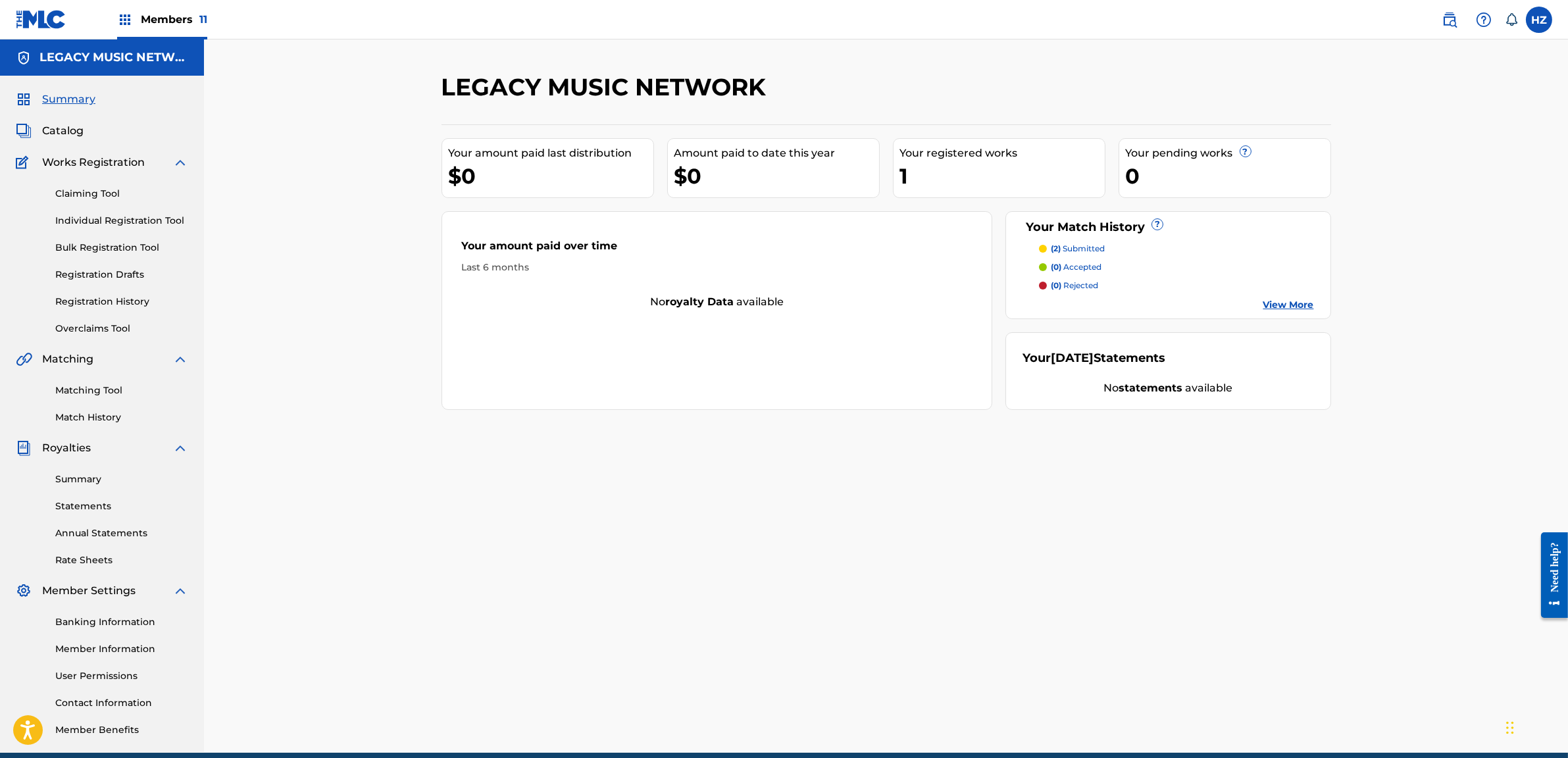
click at [131, 32] on div "Members 11" at bounding box center [161, 19] width 90 height 39
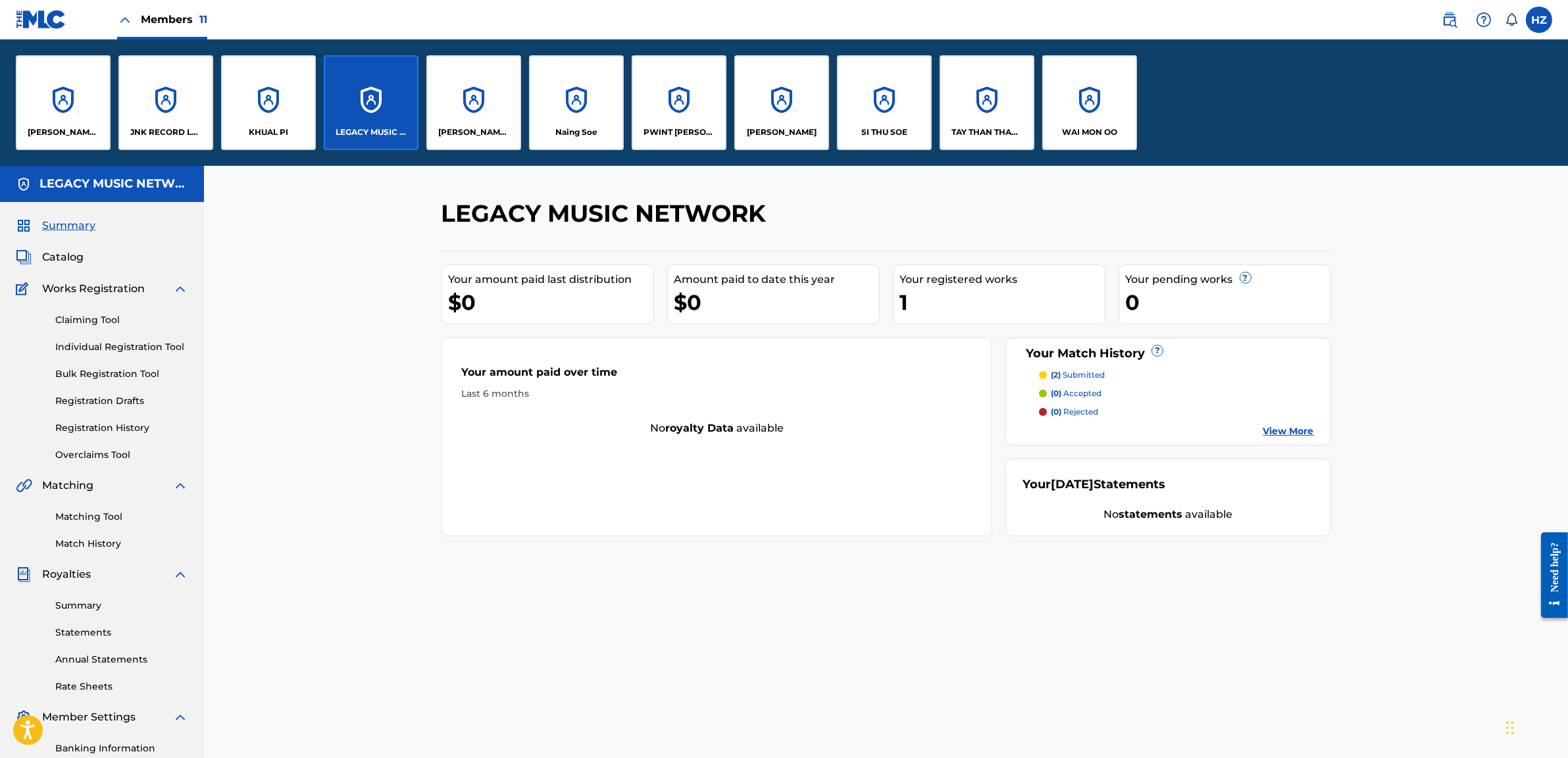
click at [164, 127] on p "JNK RECORD LABEL" at bounding box center [166, 132] width 72 height 12
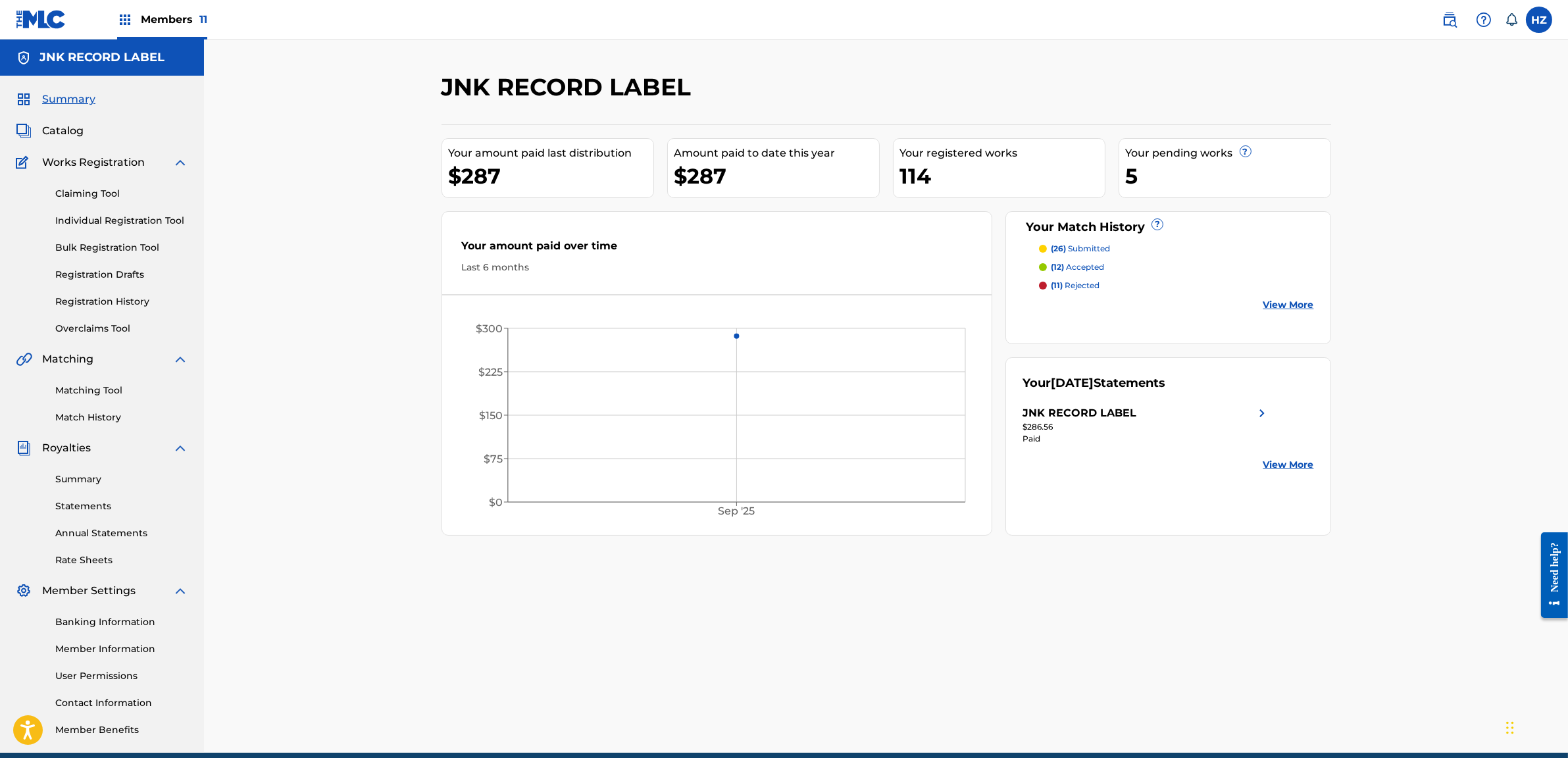
click at [1109, 273] on div "(26) submitted (12) accepted (11) rejected View More" at bounding box center [1168, 278] width 291 height 69
click at [1092, 276] on div "(26) submitted (12) accepted (11) rejected View More" at bounding box center [1168, 278] width 291 height 69
click at [1084, 281] on p "(11) rejected" at bounding box center [1075, 286] width 49 height 12
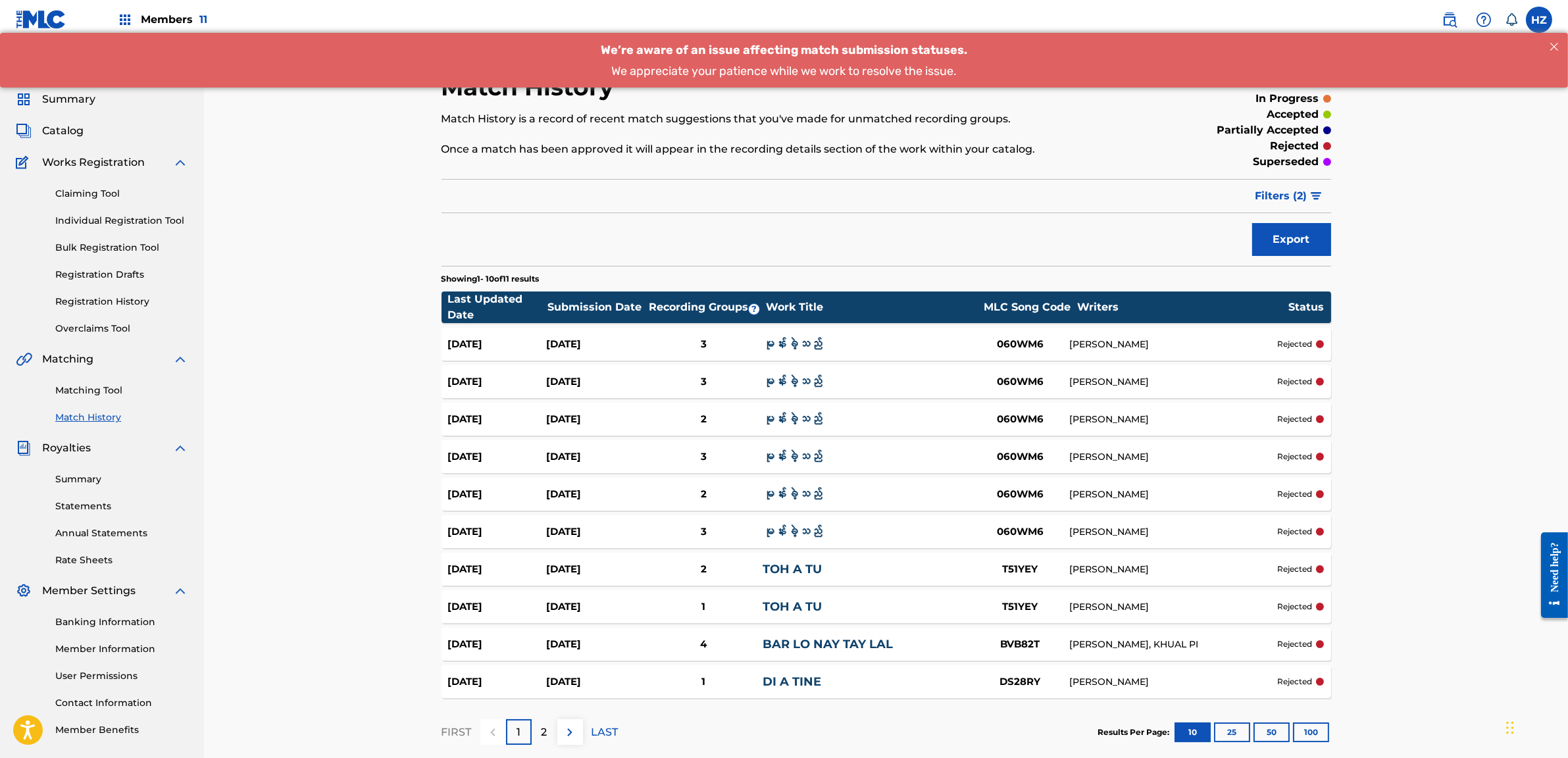
click at [1071, 278] on section "Showing 1 - 10 of 11 results" at bounding box center [886, 275] width 890 height 19
click at [1305, 195] on span "Filters ( 2 )" at bounding box center [1281, 196] width 52 height 16
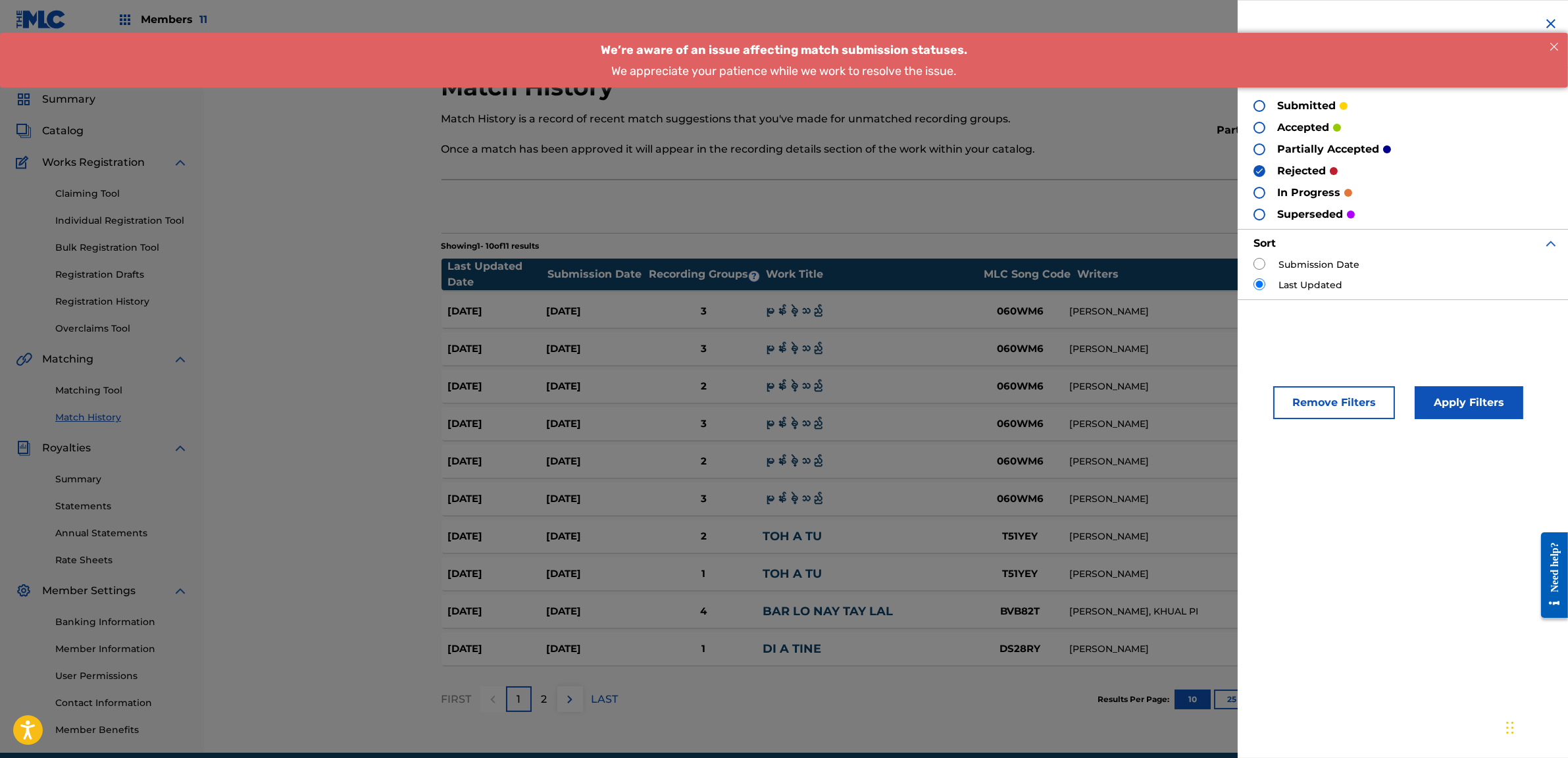
click at [1268, 128] on div "accepted" at bounding box center [1297, 128] width 88 height 15
click at [1253, 124] on div "Filter Submission Status Filter submitted accepted partially accepted rejected …" at bounding box center [1406, 158] width 337 height 316
click at [1259, 125] on div at bounding box center [1259, 128] width 12 height 12
click at [1456, 420] on div "Remove Filters Apply Filters" at bounding box center [1406, 395] width 337 height 80
click at [1459, 406] on button "Apply Filters" at bounding box center [1469, 403] width 109 height 33
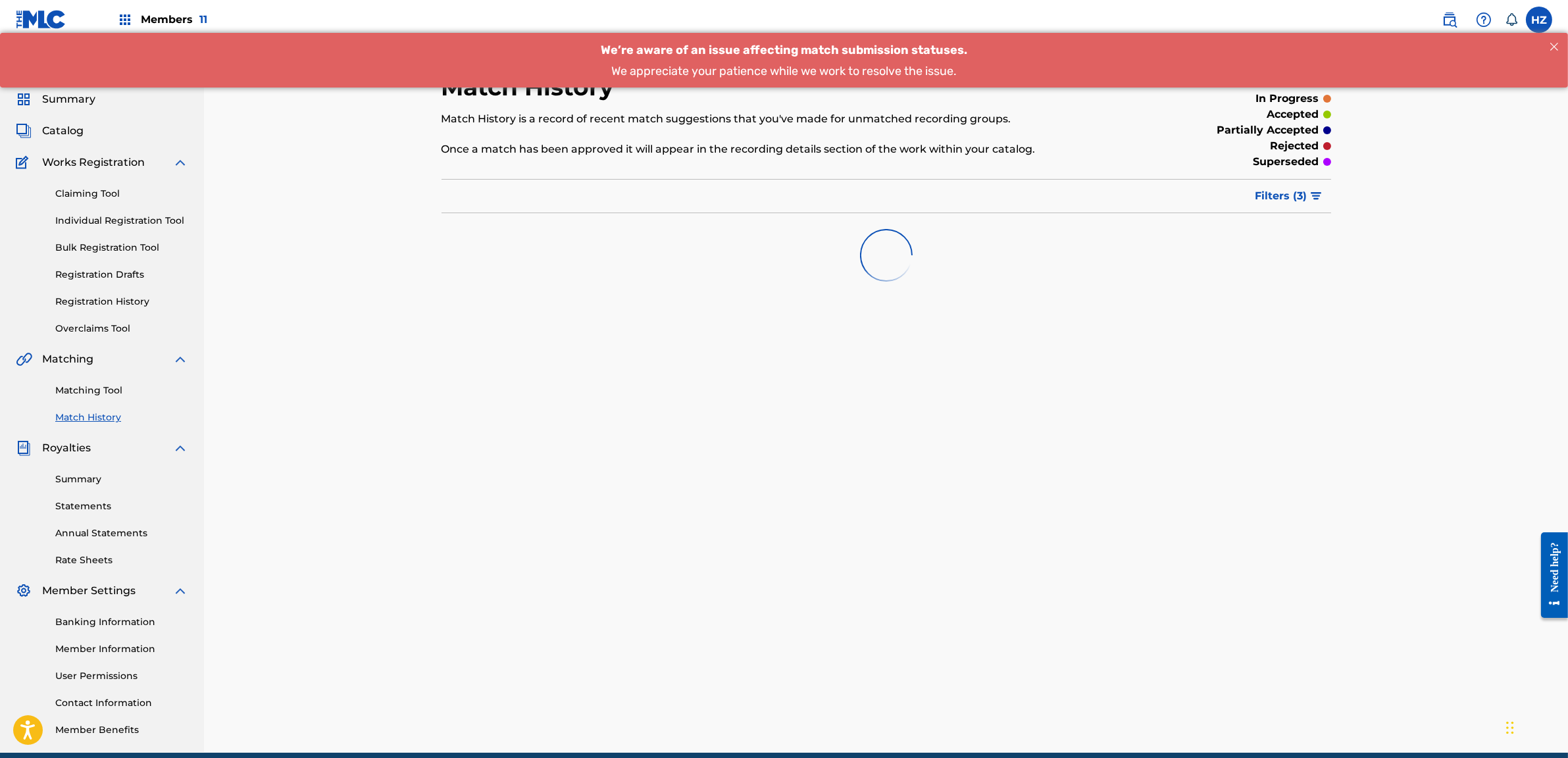
drag, startPoint x: 529, startPoint y: 231, endPoint x: 328, endPoint y: 186, distance: 206.0
click at [527, 230] on div at bounding box center [886, 255] width 890 height 85
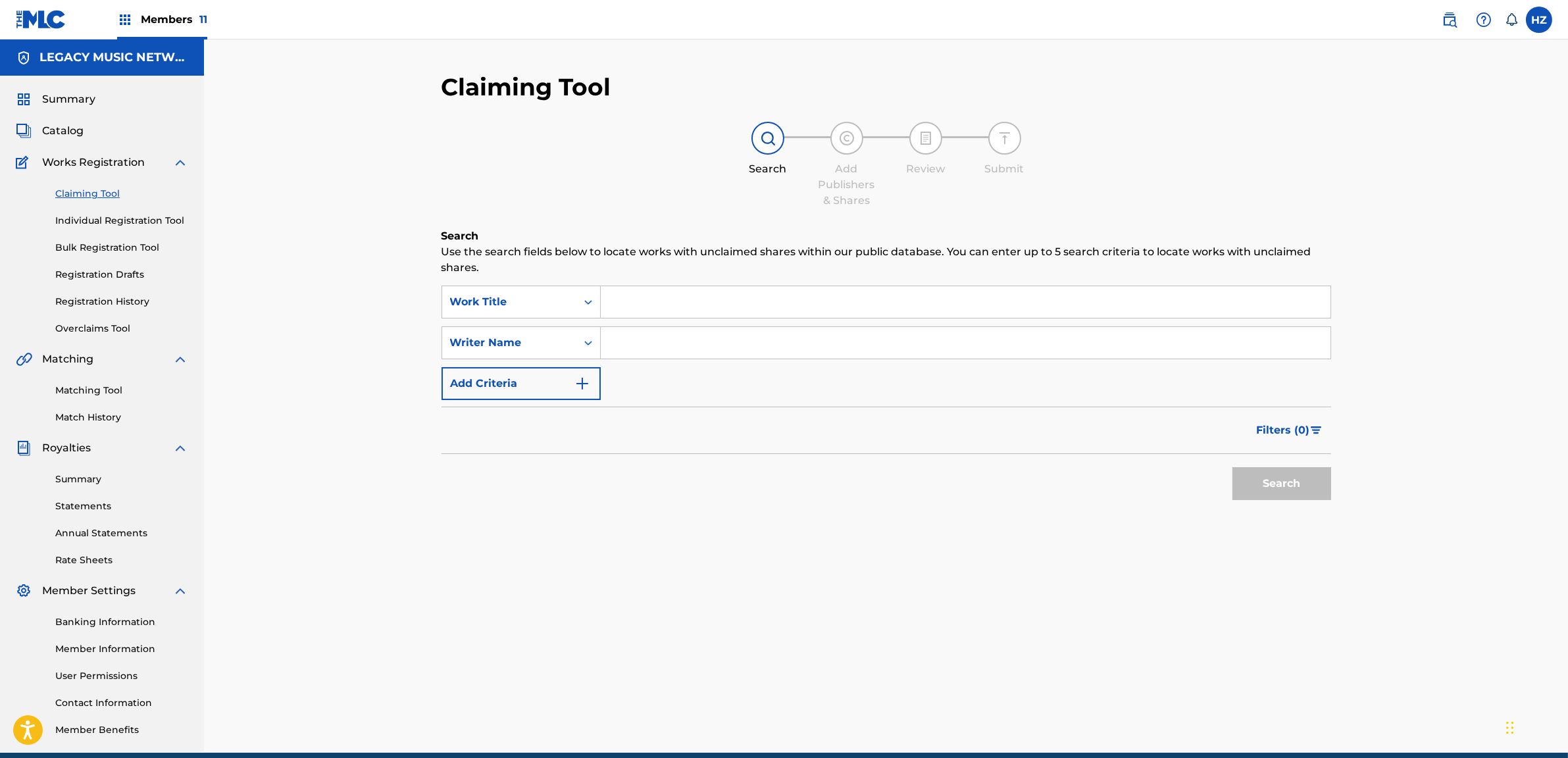
click at [58, 130] on span "Catalog" at bounding box center [63, 131] width 42 height 16
